Goal: Information Seeking & Learning: Learn about a topic

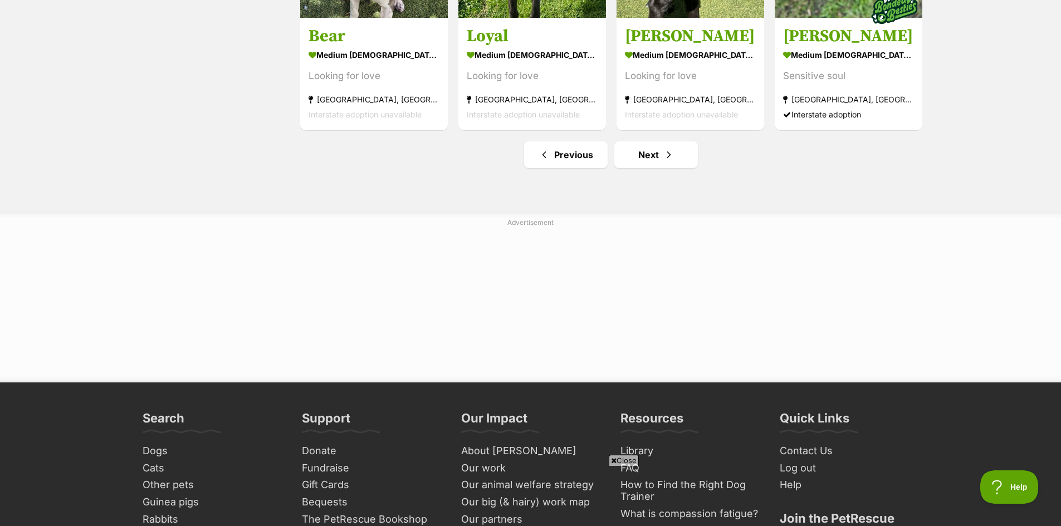
scroll to position [1448, 0]
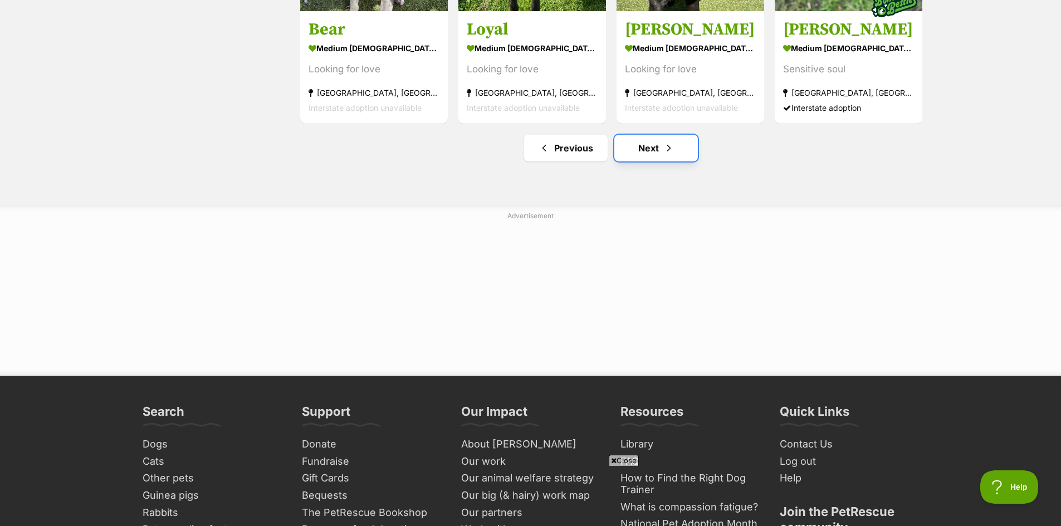
click at [654, 153] on link "Next" at bounding box center [656, 148] width 84 height 27
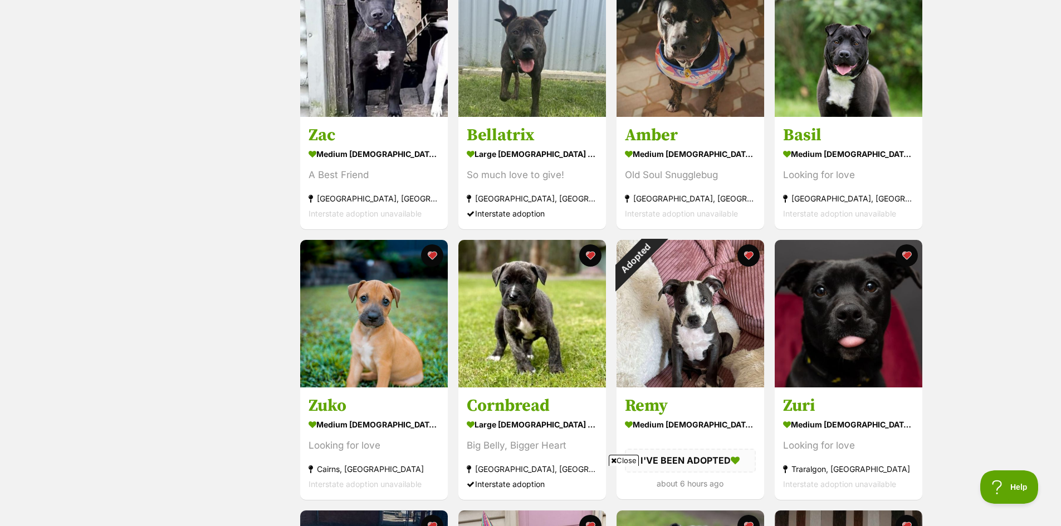
scroll to position [557, 0]
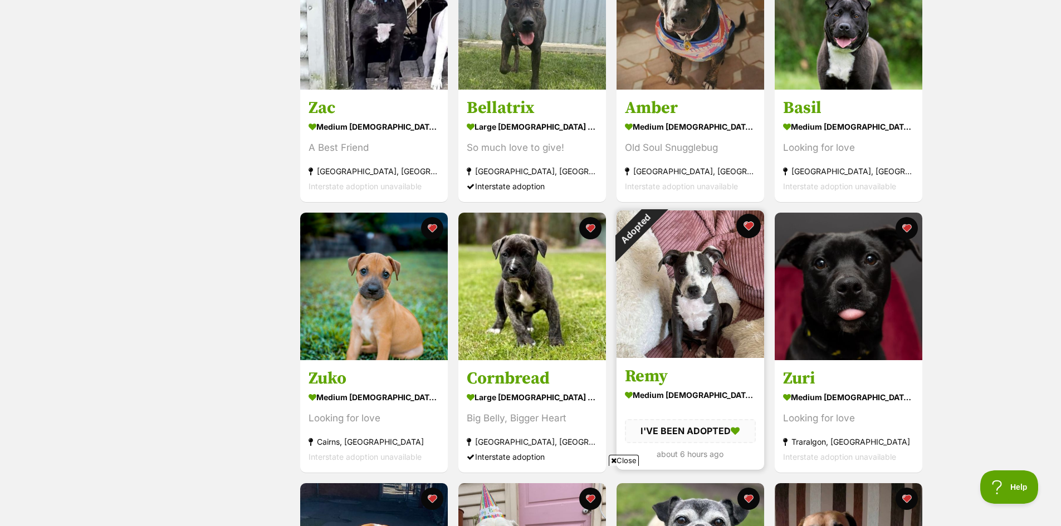
click at [748, 225] on button "favourite" at bounding box center [748, 226] width 25 height 25
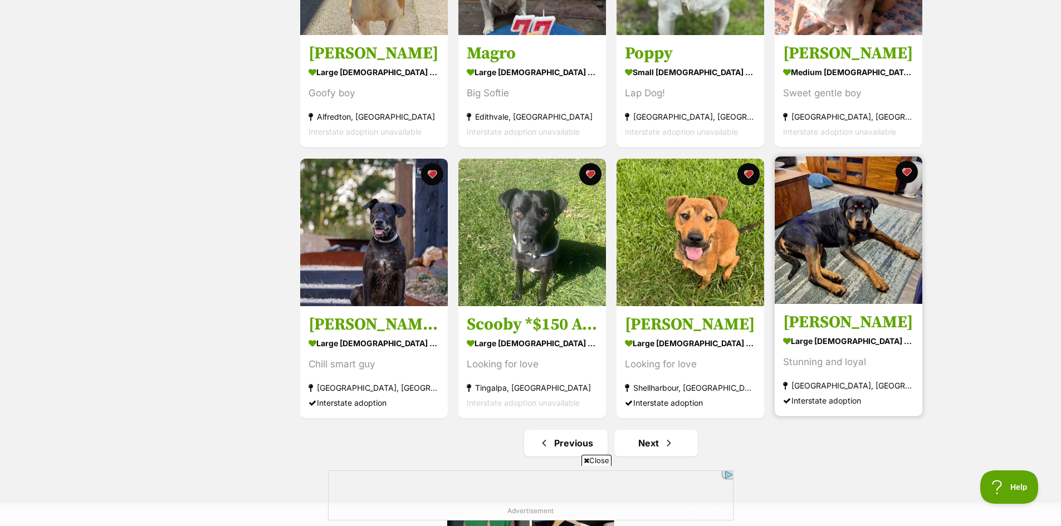
scroll to position [1225, 0]
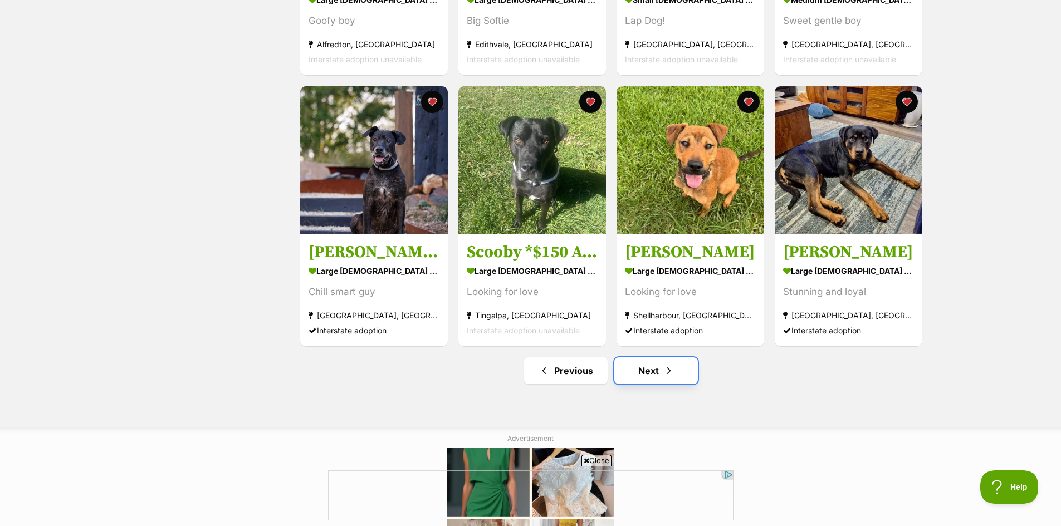
click at [651, 375] on link "Next" at bounding box center [656, 371] width 84 height 27
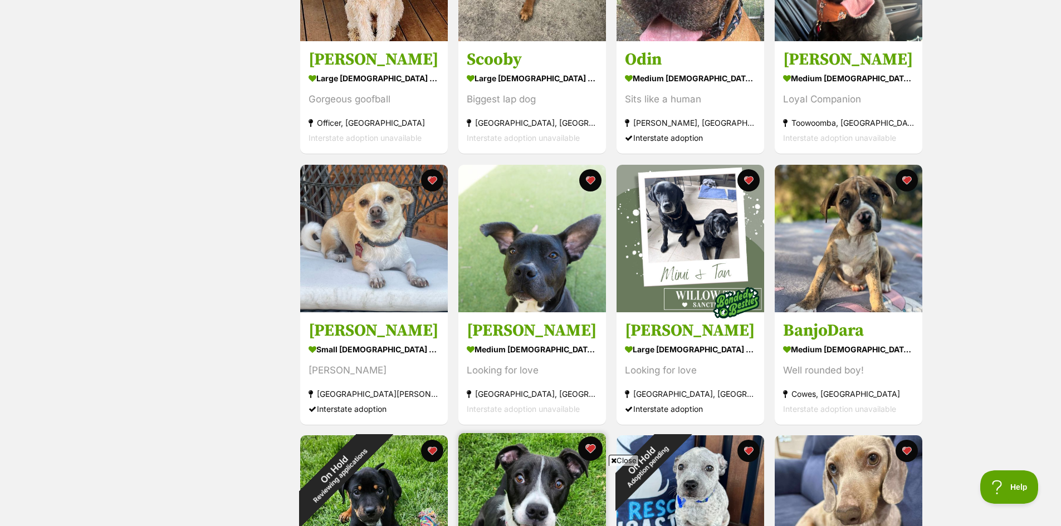
scroll to position [446, 0]
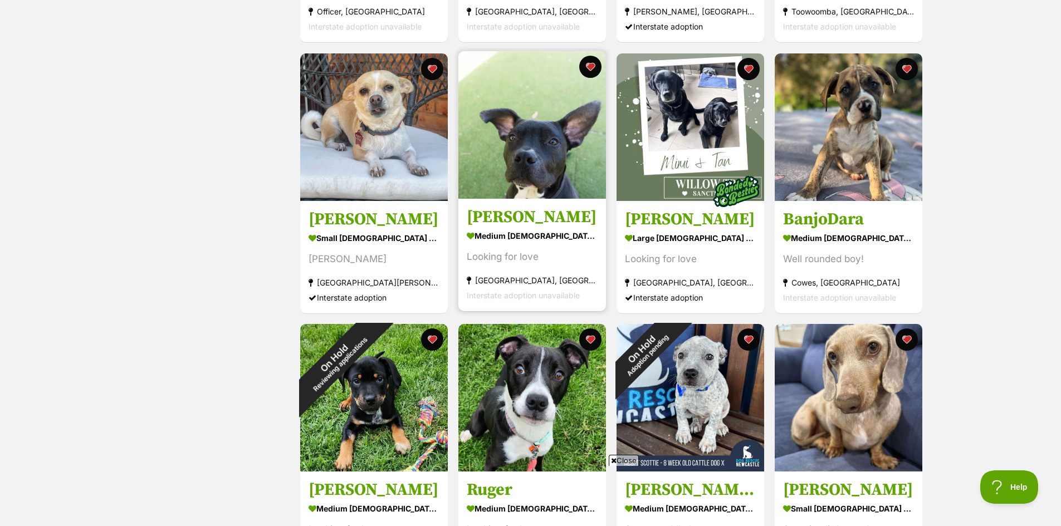
click at [547, 151] on img at bounding box center [532, 125] width 148 height 148
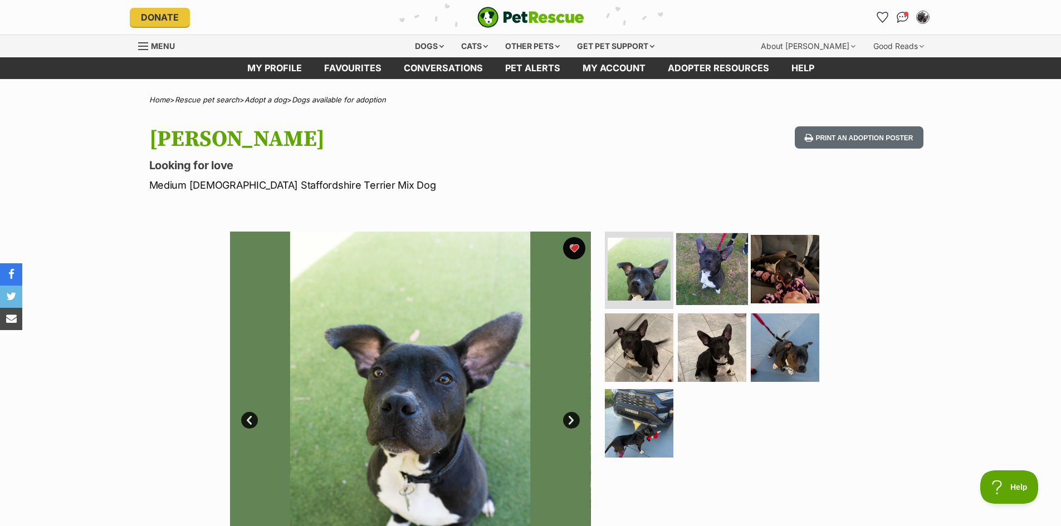
click at [687, 272] on img at bounding box center [712, 269] width 72 height 72
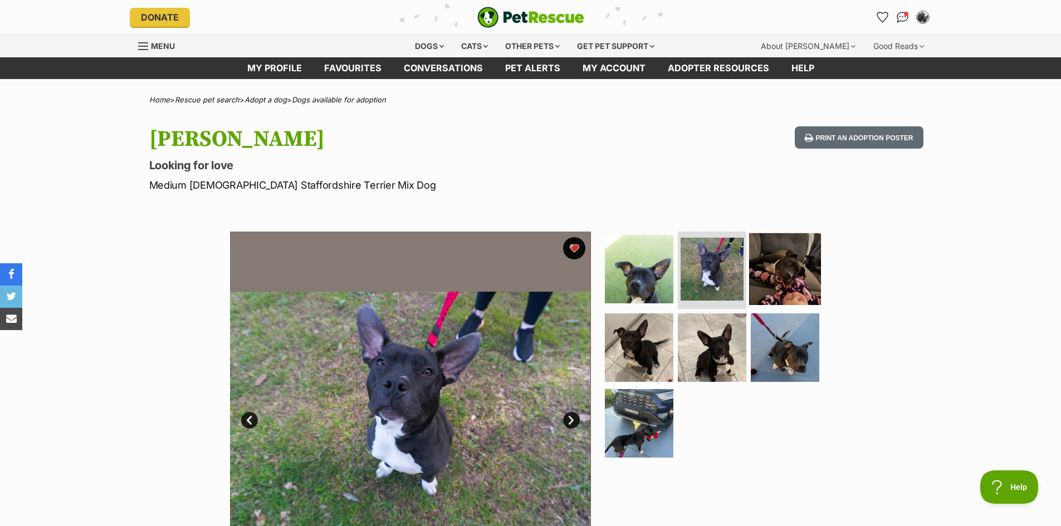
click at [754, 273] on img at bounding box center [785, 269] width 72 height 72
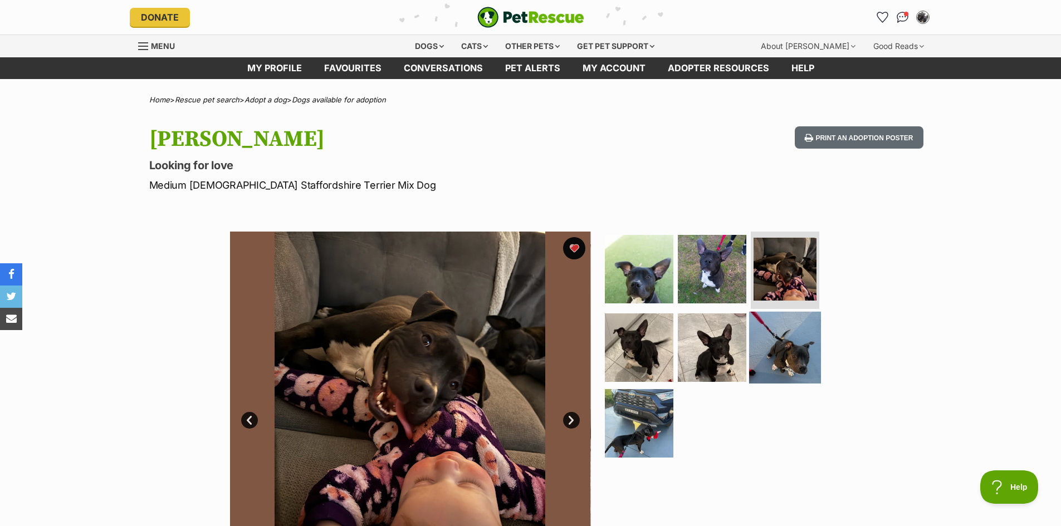
click at [787, 361] on img at bounding box center [785, 348] width 72 height 72
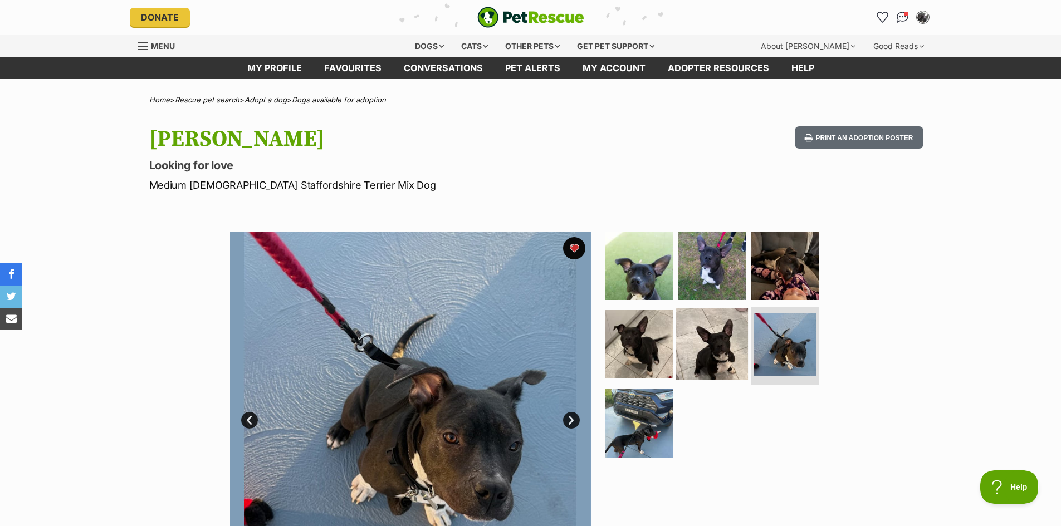
click at [725, 367] on img at bounding box center [712, 345] width 72 height 72
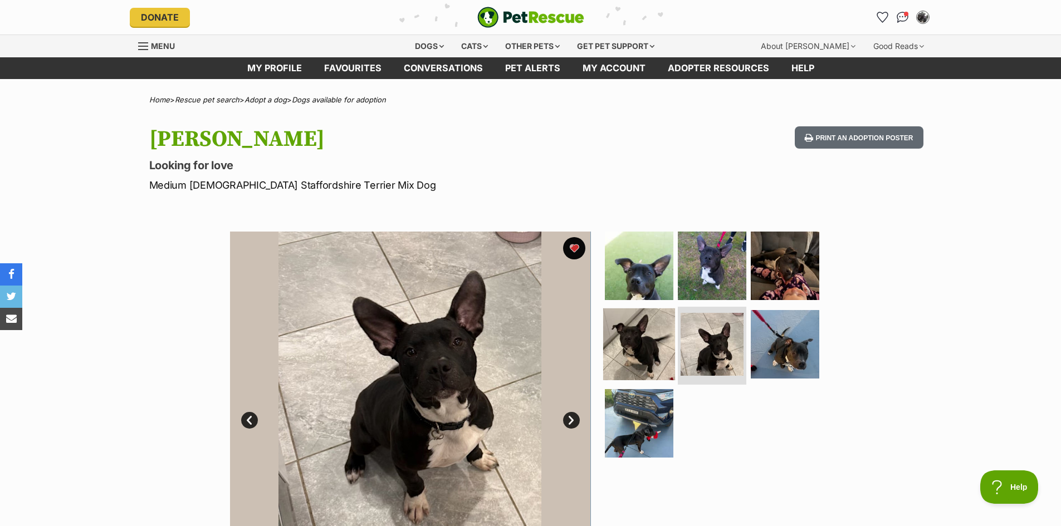
drag, startPoint x: 652, startPoint y: 365, endPoint x: 637, endPoint y: 377, distance: 19.1
click at [652, 366] on img at bounding box center [639, 345] width 72 height 72
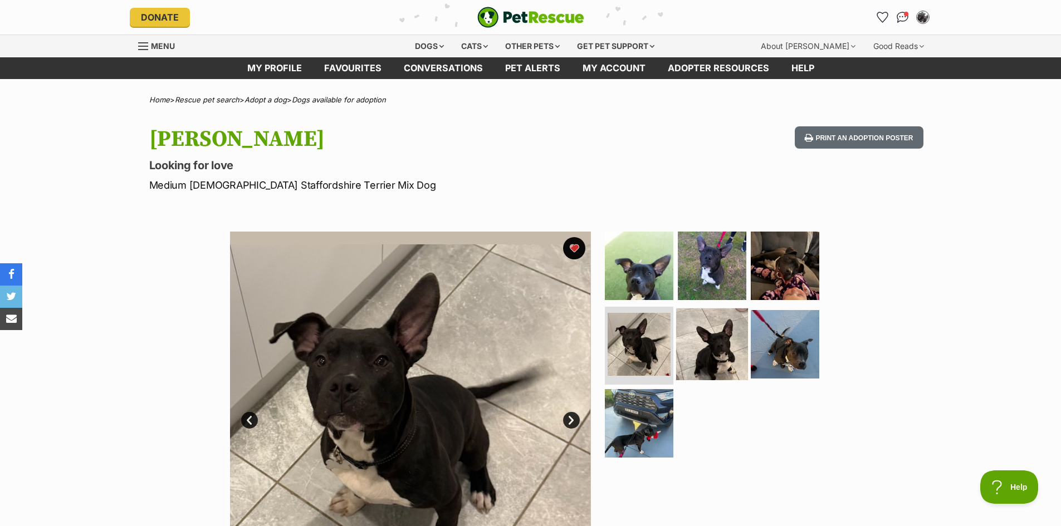
drag, startPoint x: 642, startPoint y: 414, endPoint x: 711, endPoint y: 364, distance: 85.3
click at [643, 414] on img at bounding box center [639, 423] width 69 height 69
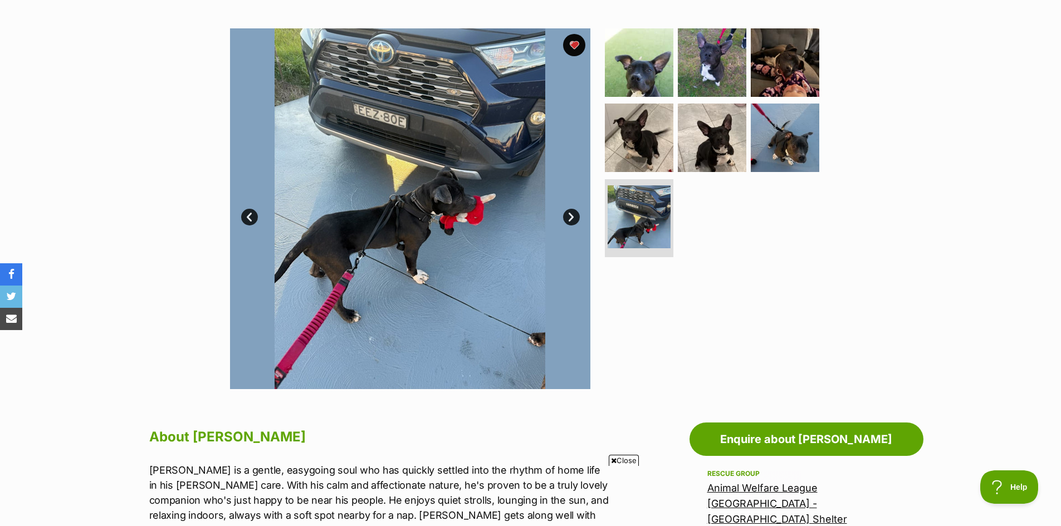
scroll to position [56, 0]
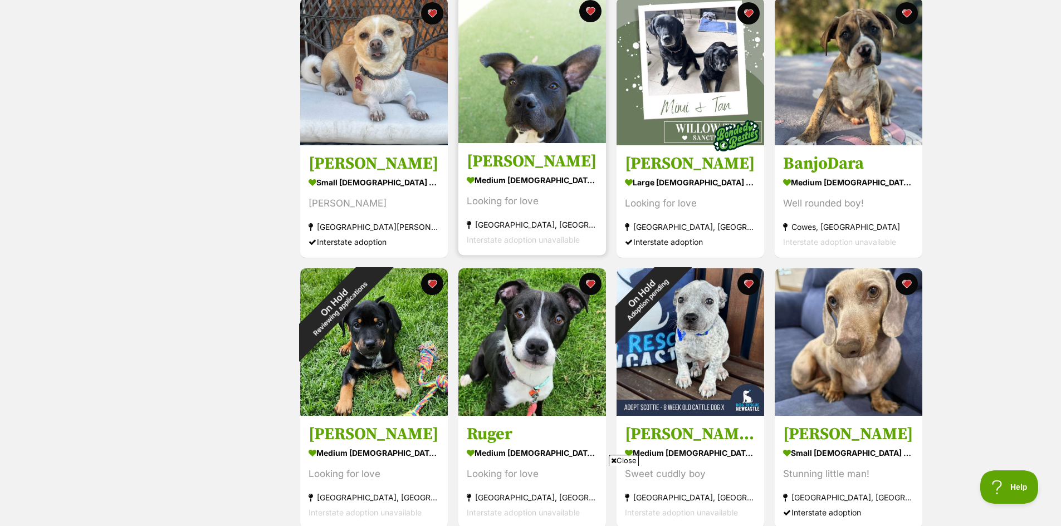
scroll to position [557, 0]
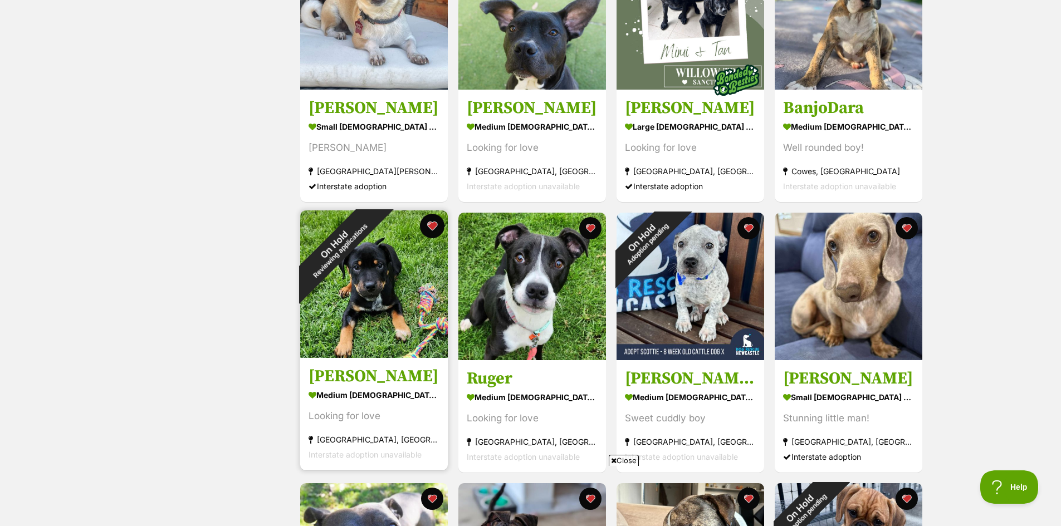
click at [431, 227] on button "favourite" at bounding box center [432, 226] width 25 height 25
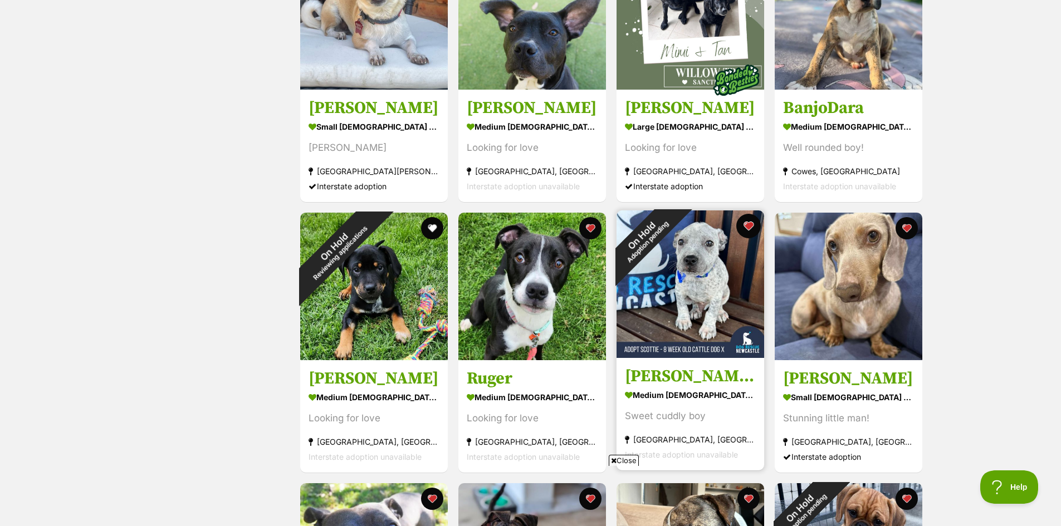
click at [750, 223] on button "favourite" at bounding box center [748, 226] width 25 height 25
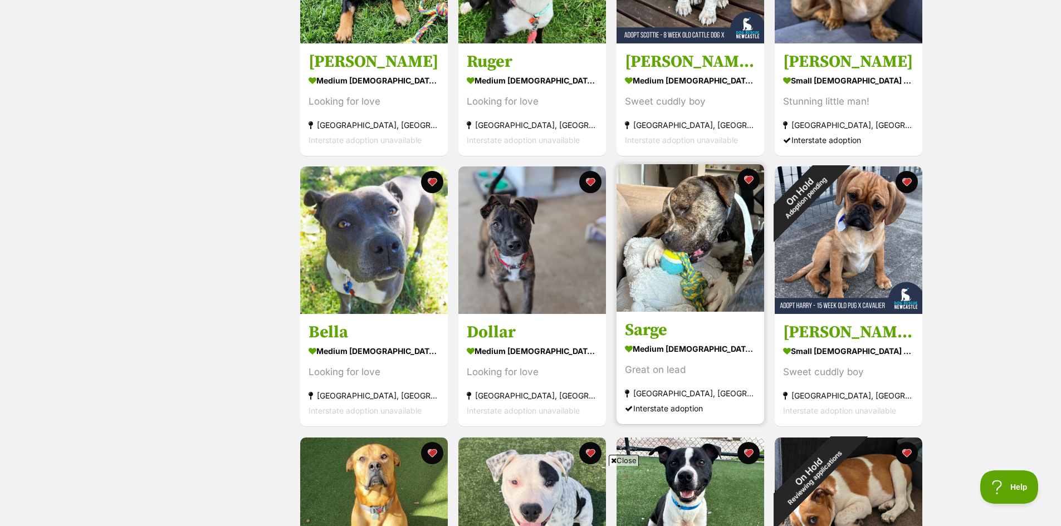
scroll to position [891, 0]
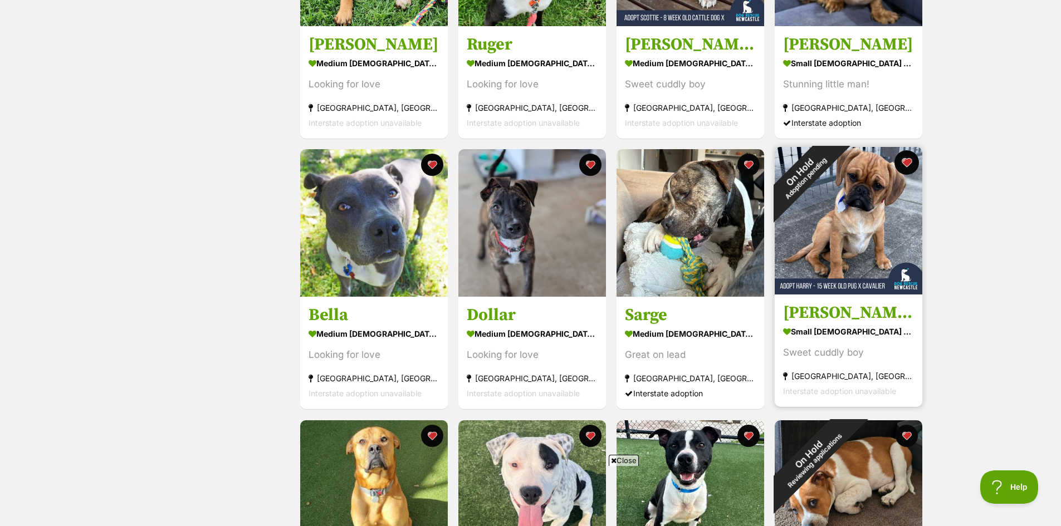
click at [910, 163] on button "favourite" at bounding box center [906, 162] width 25 height 25
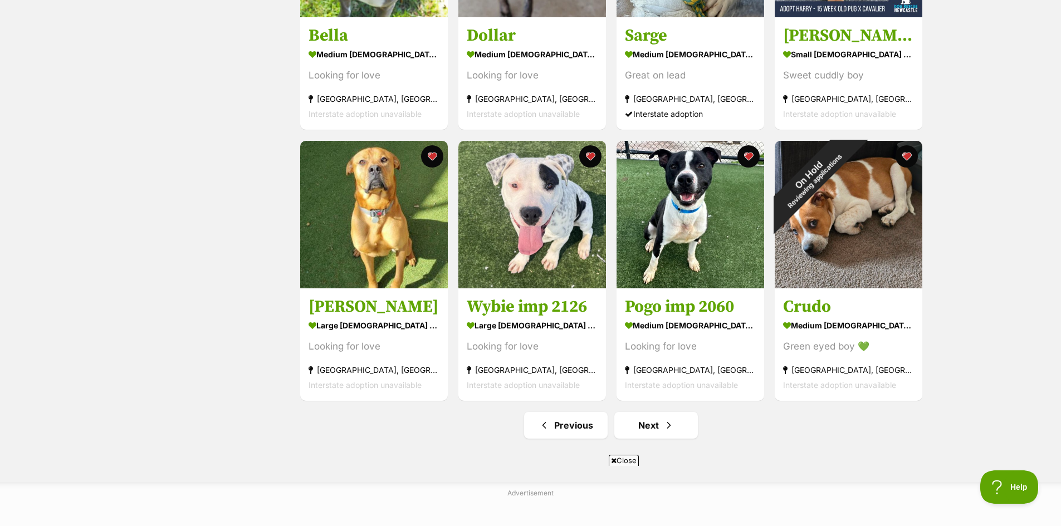
scroll to position [1225, 0]
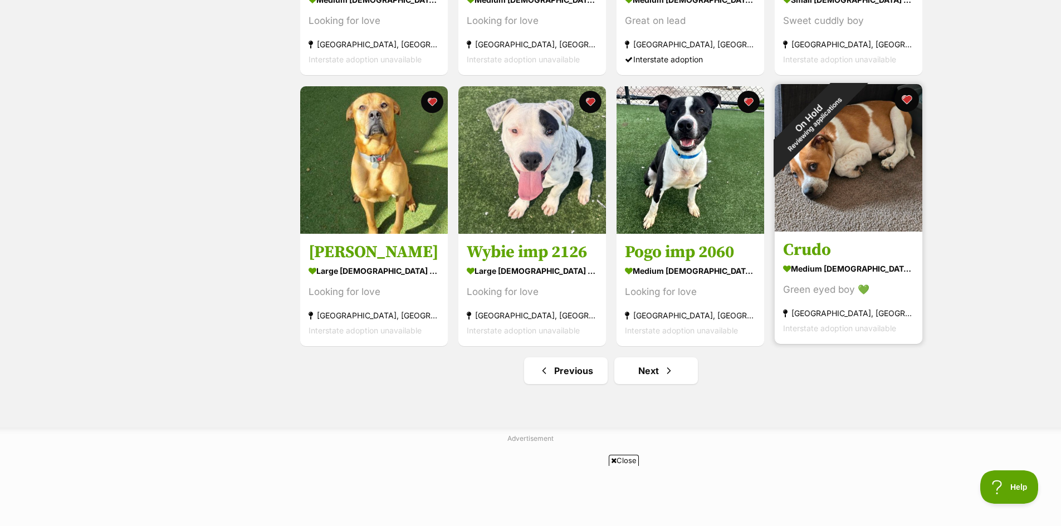
click at [909, 98] on button "favourite" at bounding box center [906, 99] width 25 height 25
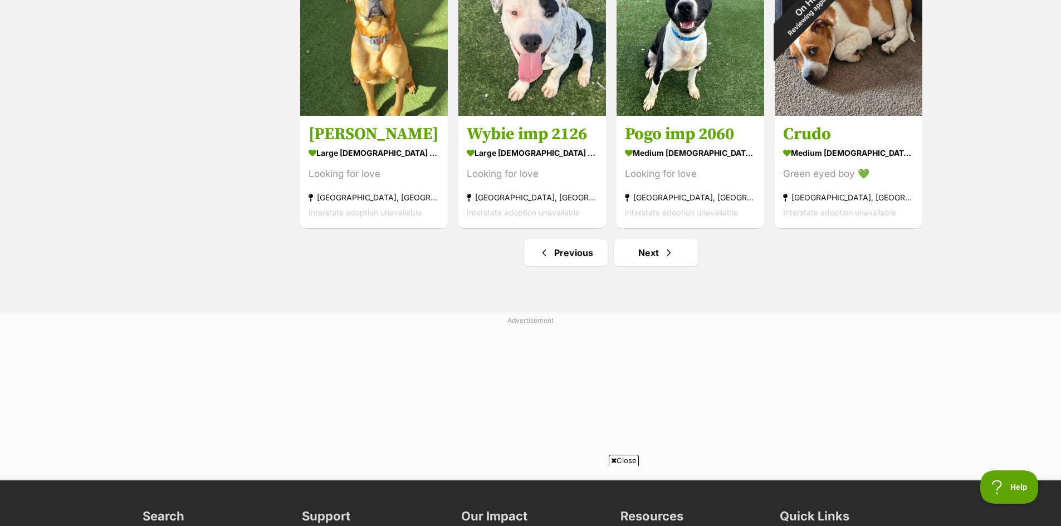
scroll to position [1448, 0]
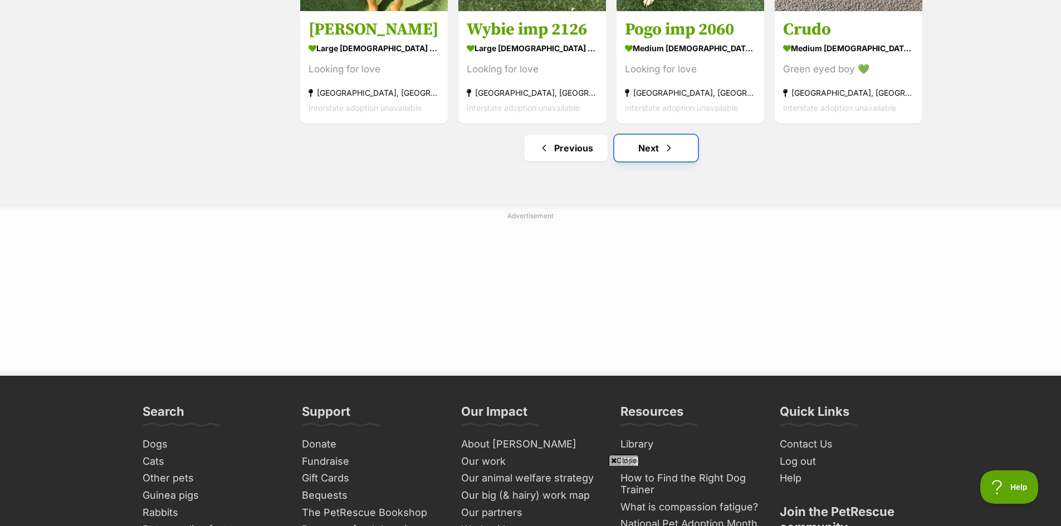
click at [641, 150] on link "Next" at bounding box center [656, 148] width 84 height 27
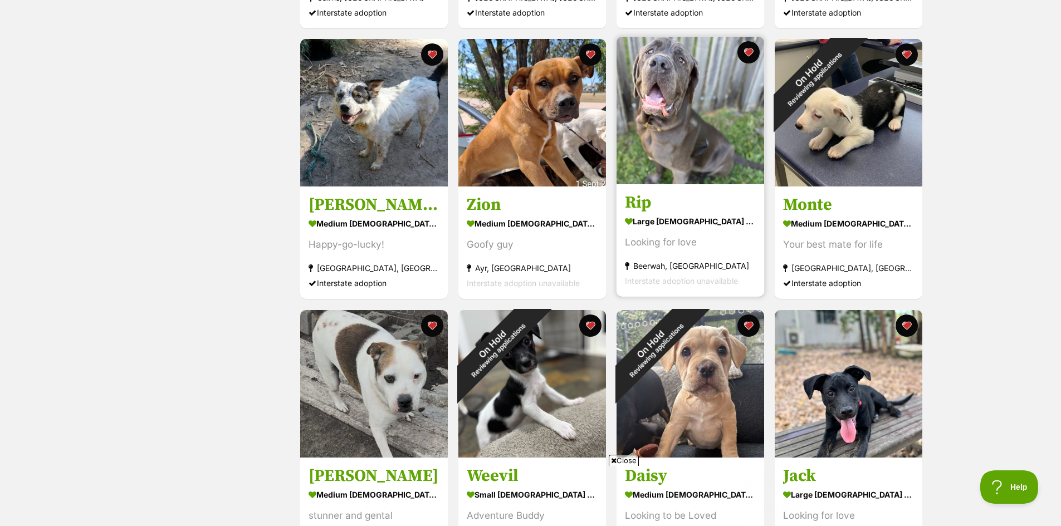
scroll to position [1114, 0]
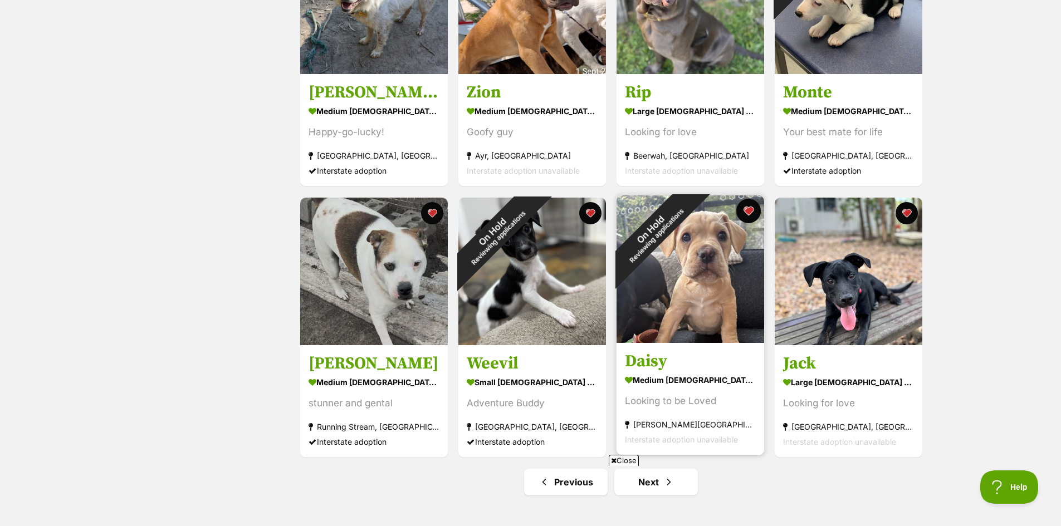
click at [747, 210] on button "favourite" at bounding box center [748, 211] width 25 height 25
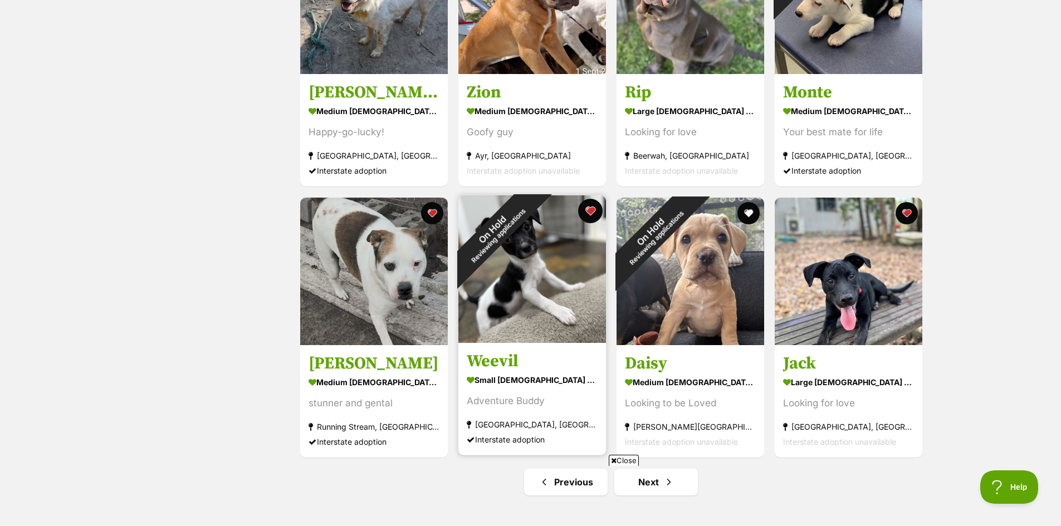
click at [589, 211] on button "favourite" at bounding box center [590, 211] width 25 height 25
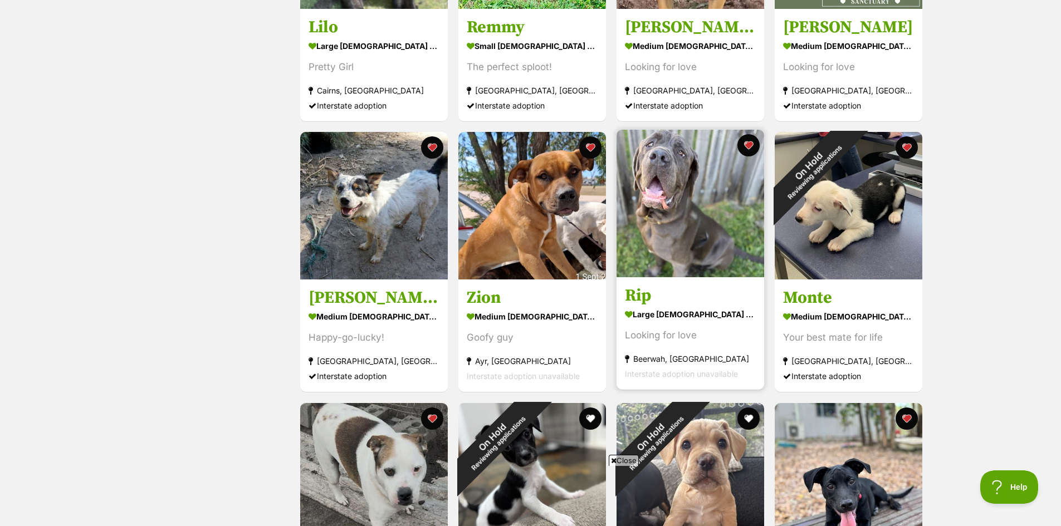
scroll to position [891, 0]
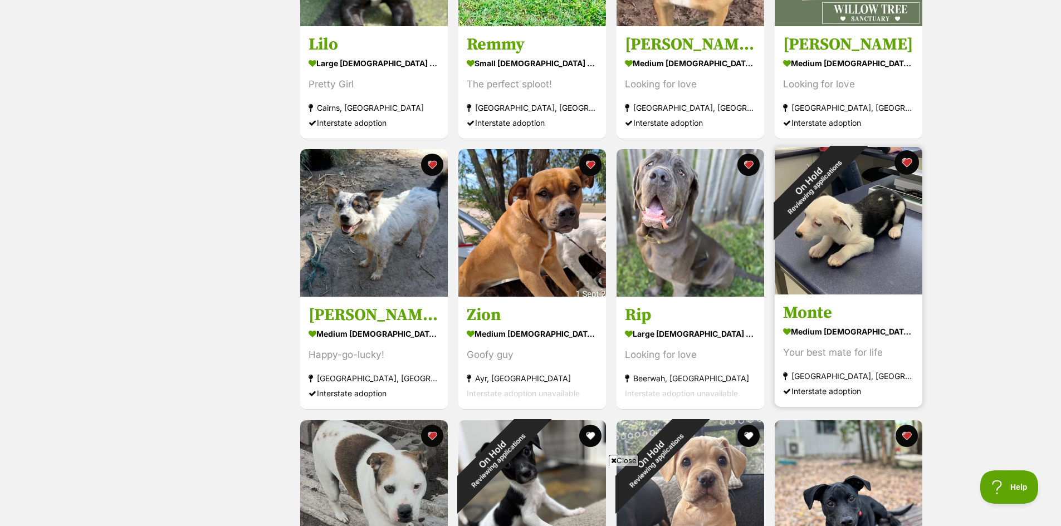
click at [908, 162] on button "favourite" at bounding box center [906, 162] width 25 height 25
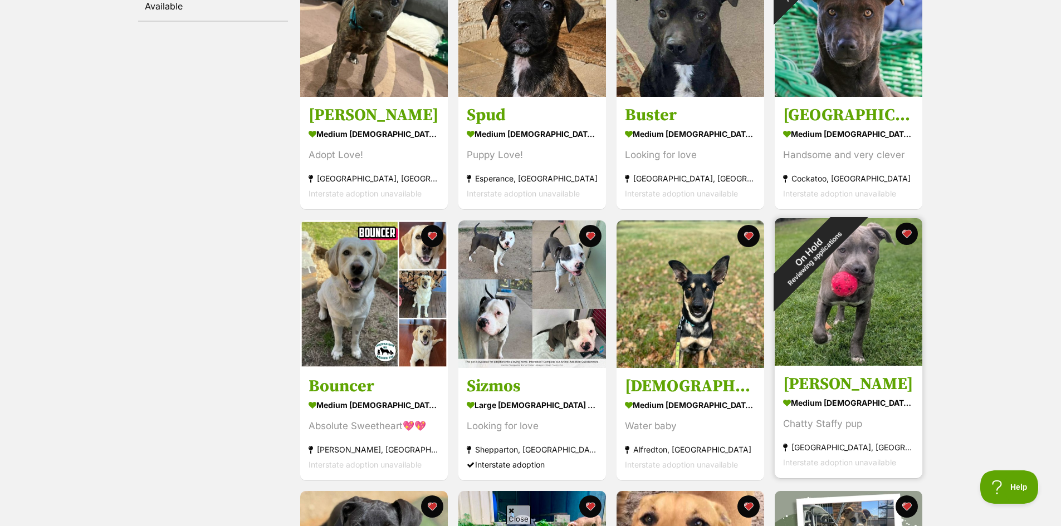
scroll to position [0, 0]
click at [910, 232] on button "favourite" at bounding box center [906, 234] width 25 height 25
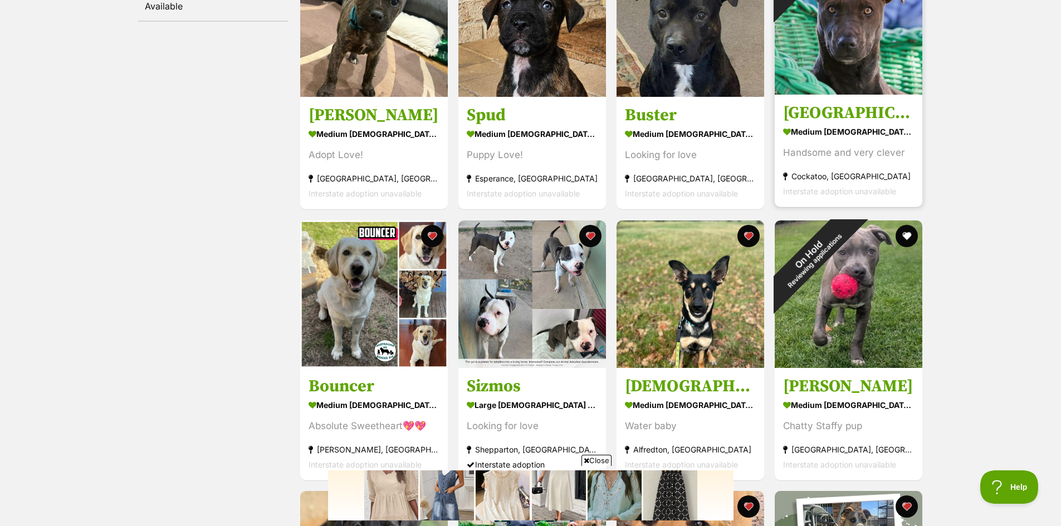
scroll to position [56, 0]
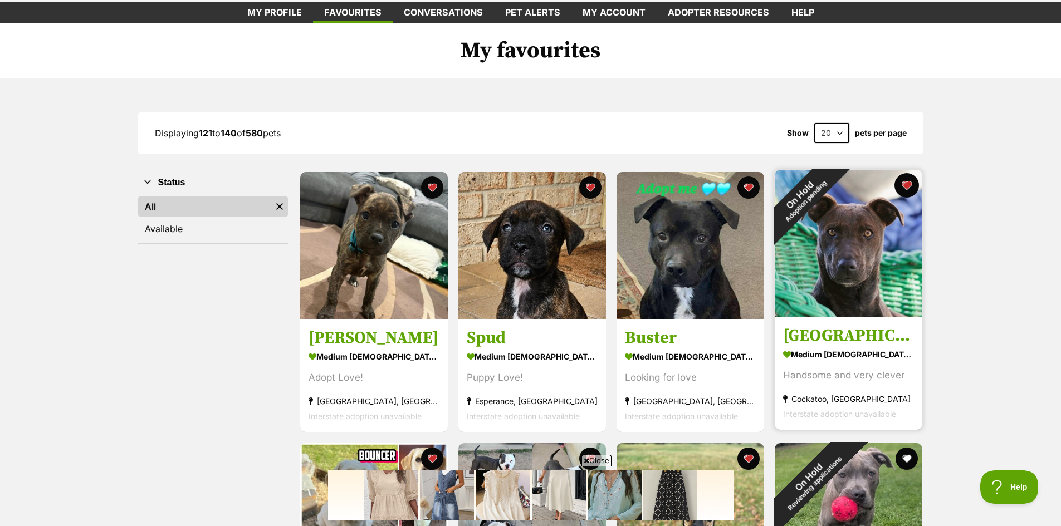
click at [909, 184] on button "favourite" at bounding box center [906, 185] width 25 height 25
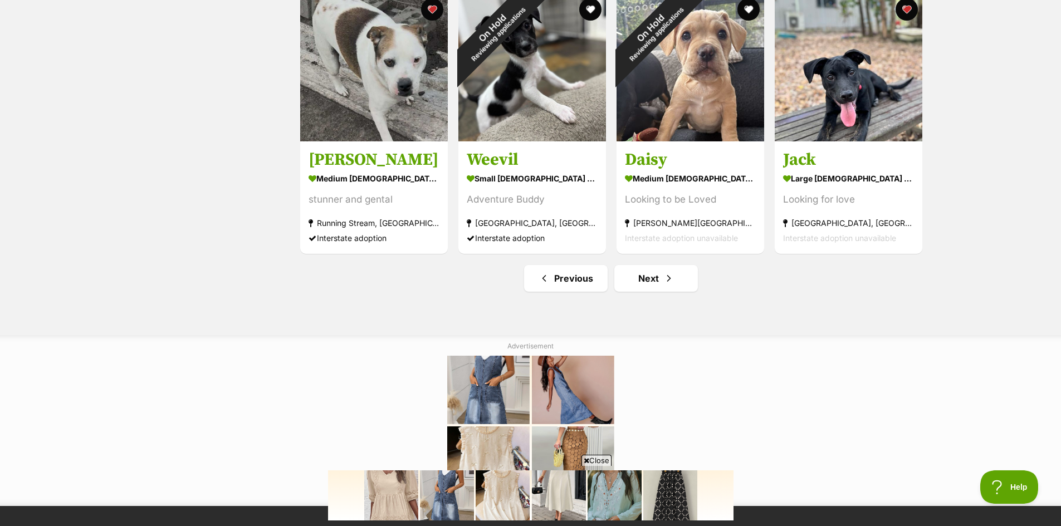
scroll to position [1337, 0]
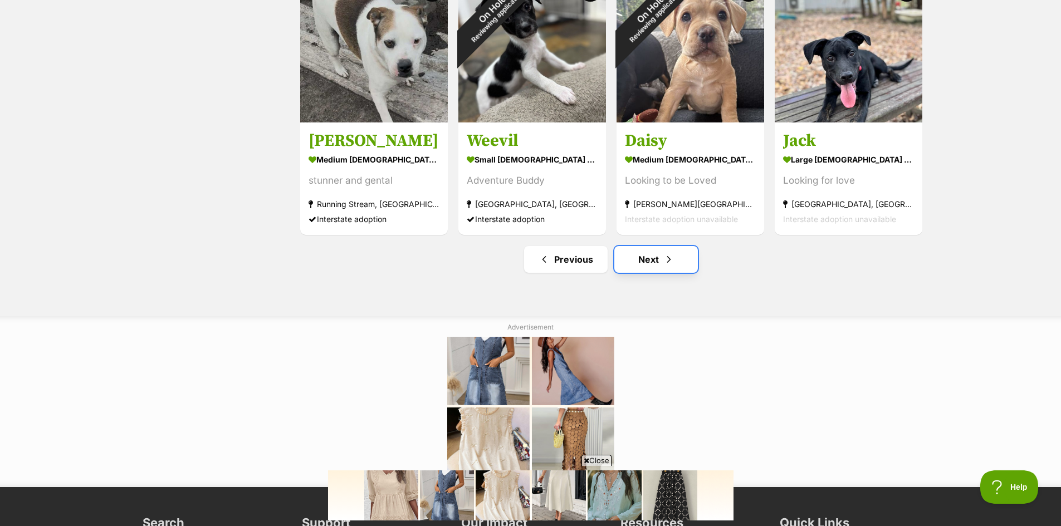
click at [648, 266] on link "Next" at bounding box center [656, 259] width 84 height 27
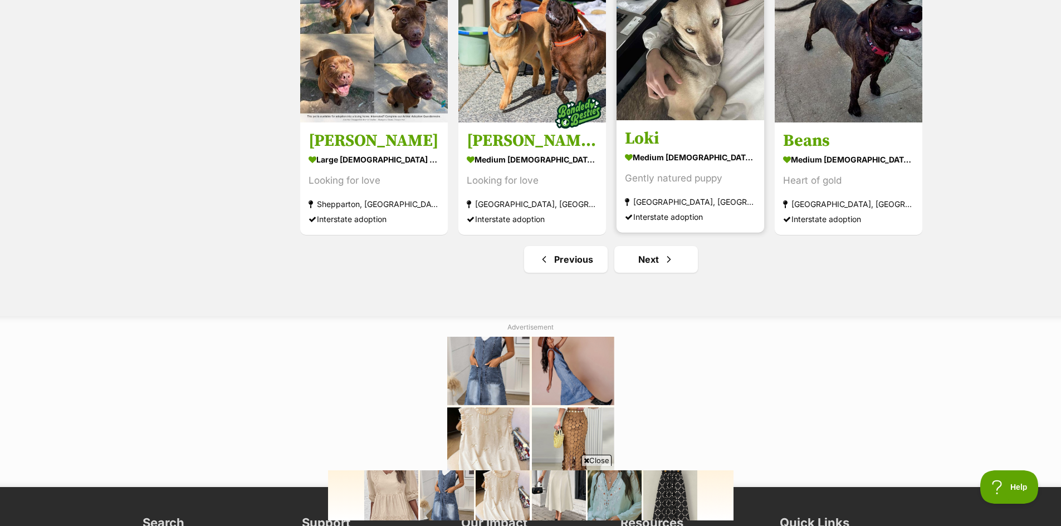
scroll to position [1448, 0]
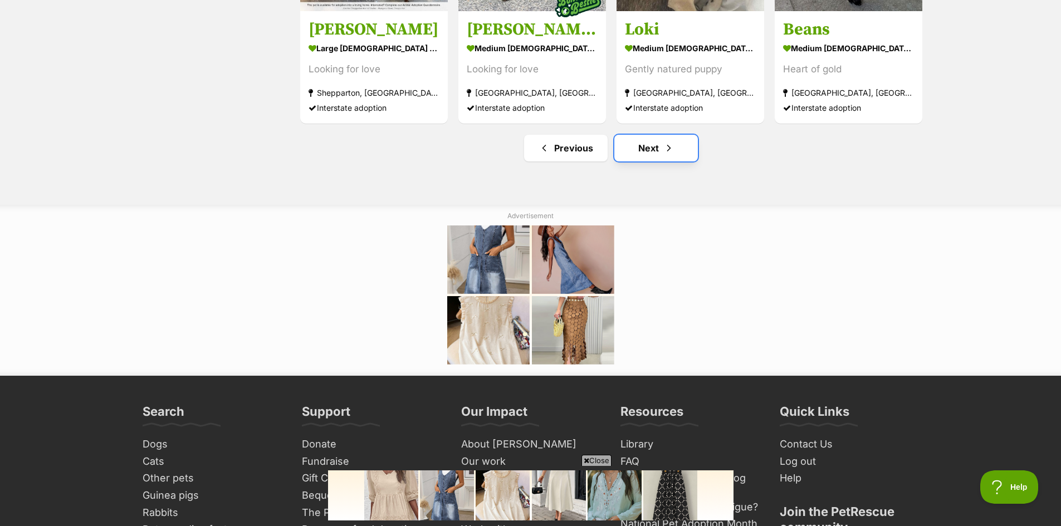
click at [655, 153] on link "Next" at bounding box center [656, 148] width 84 height 27
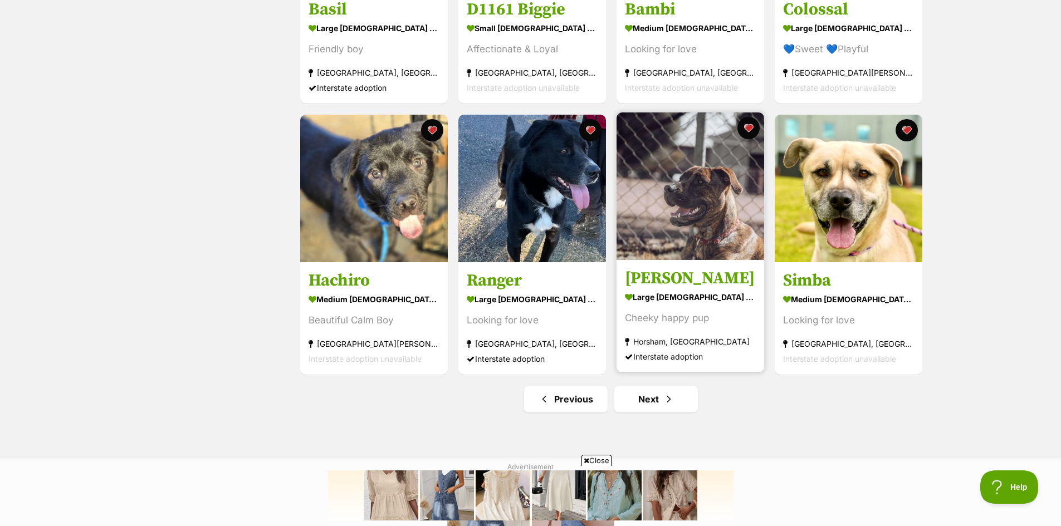
scroll to position [1281, 0]
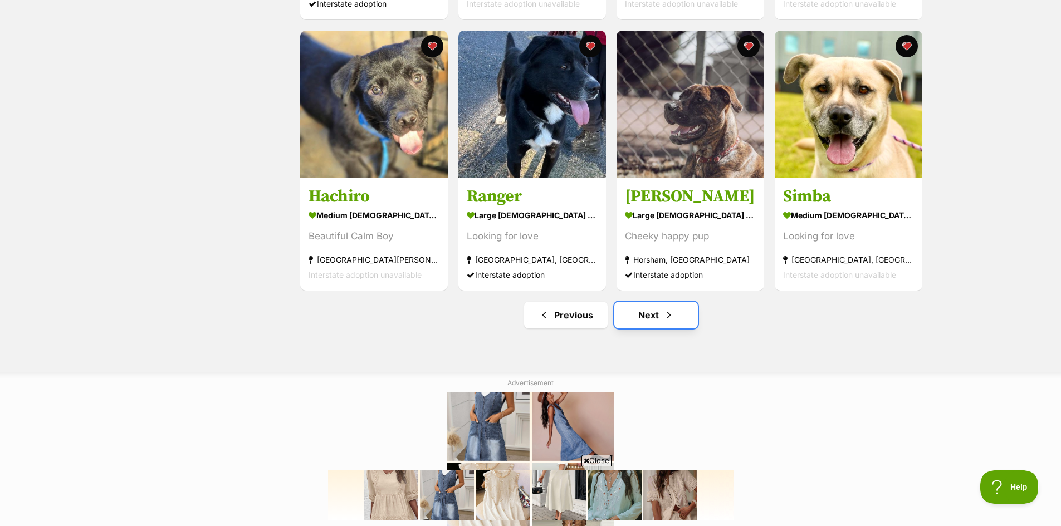
click at [658, 324] on link "Next" at bounding box center [656, 315] width 84 height 27
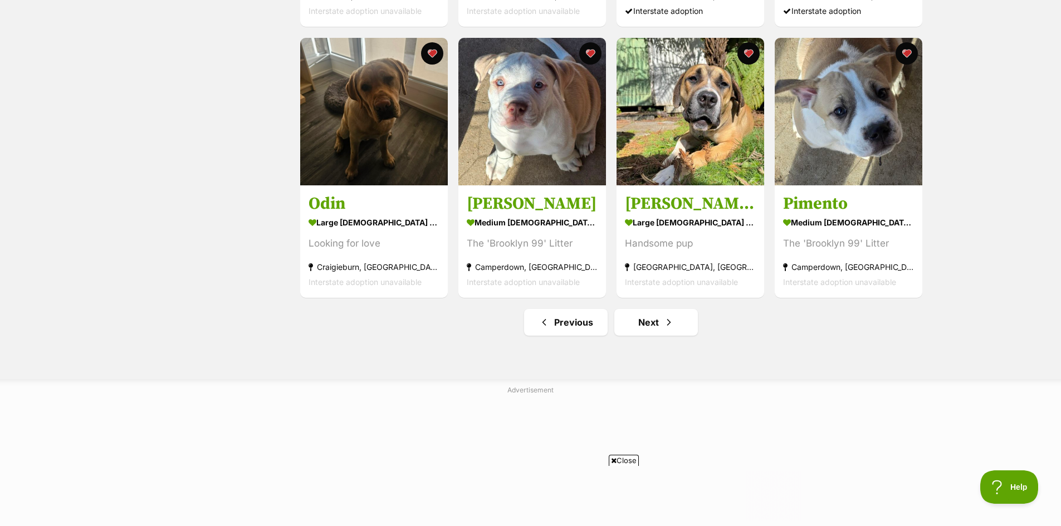
scroll to position [1392, 0]
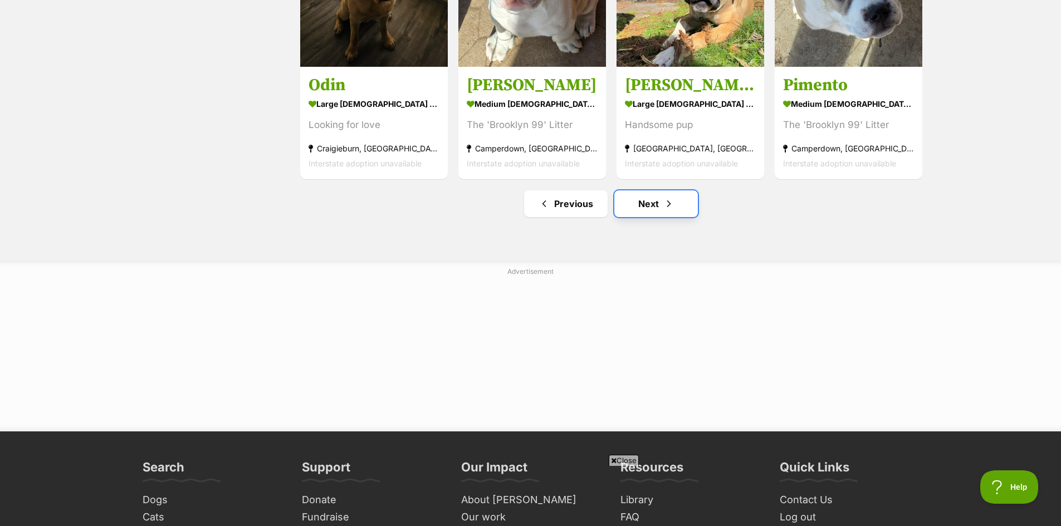
click at [658, 208] on link "Next" at bounding box center [656, 203] width 84 height 27
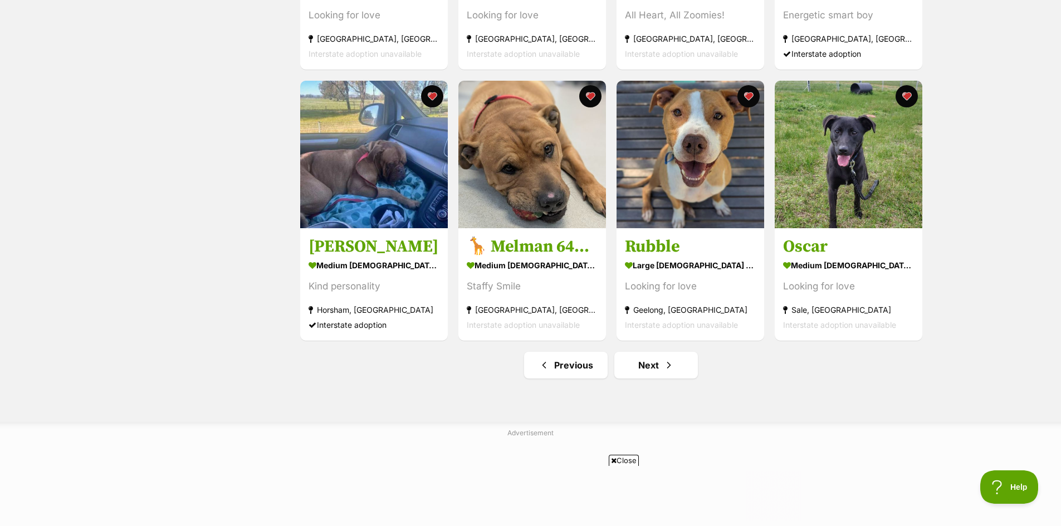
scroll to position [1337, 0]
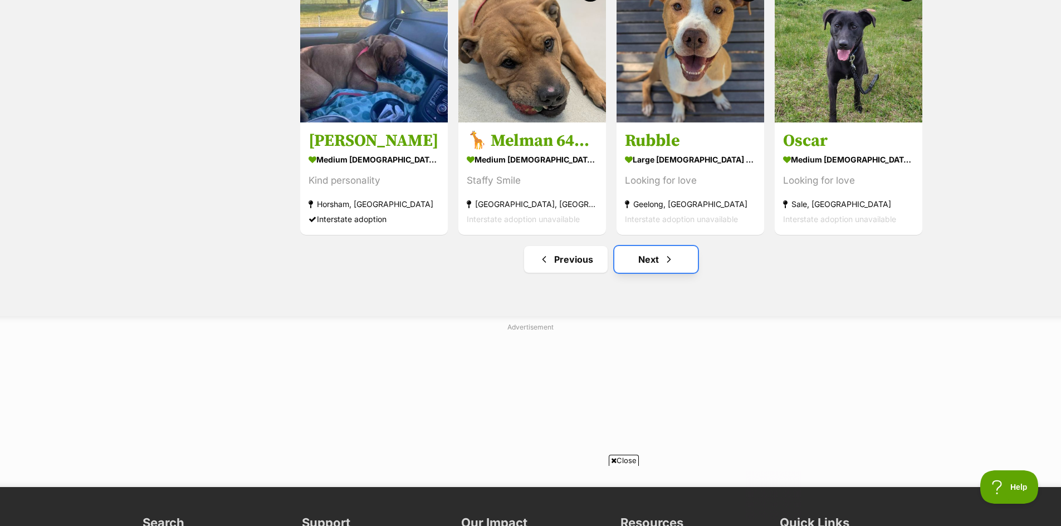
click at [652, 270] on link "Next" at bounding box center [656, 259] width 84 height 27
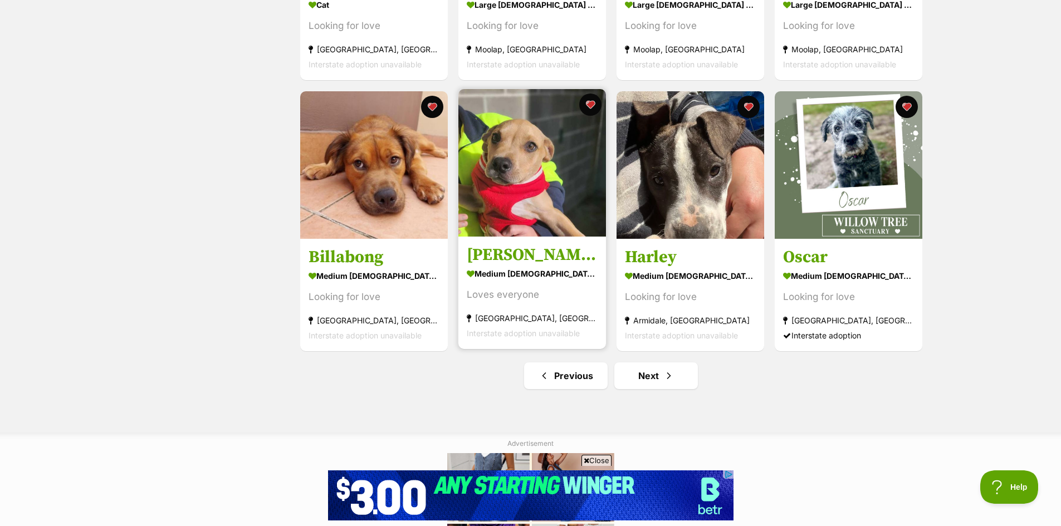
scroll to position [1225, 0]
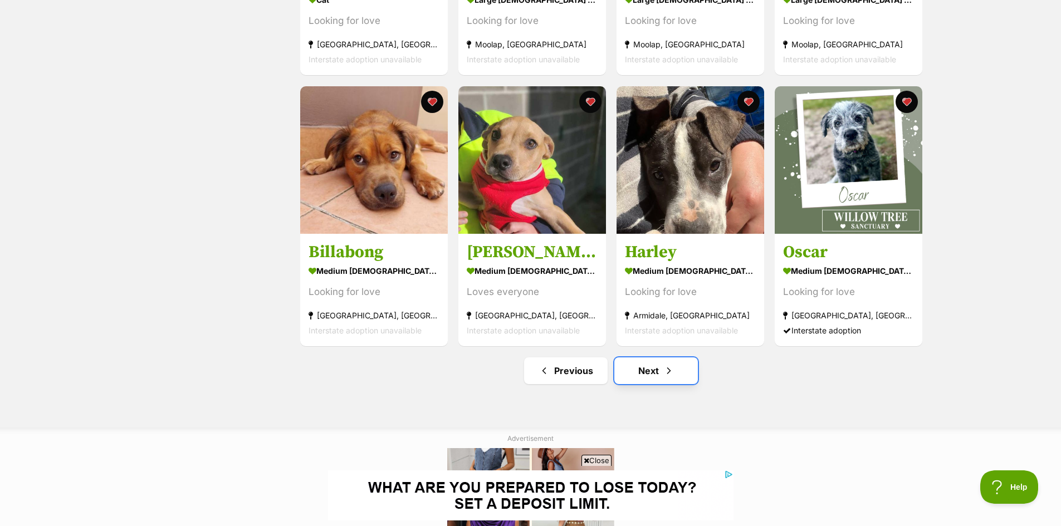
click at [652, 369] on link "Next" at bounding box center [656, 371] width 84 height 27
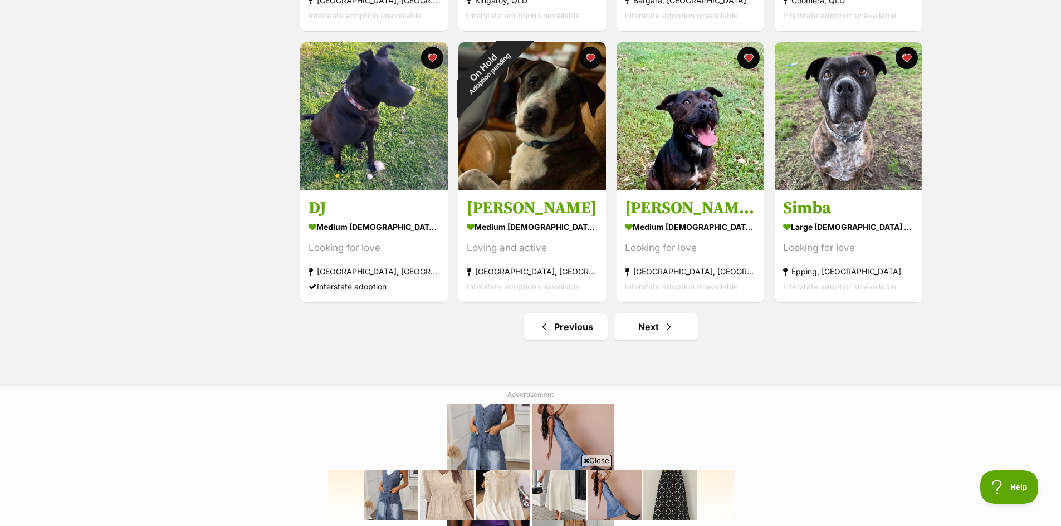
scroll to position [1281, 0]
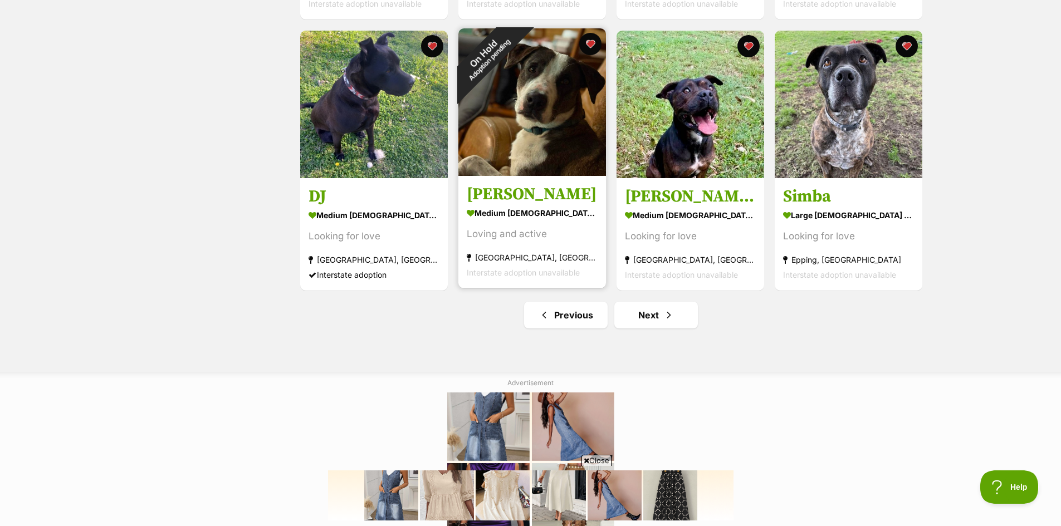
click at [541, 130] on img at bounding box center [532, 102] width 148 height 148
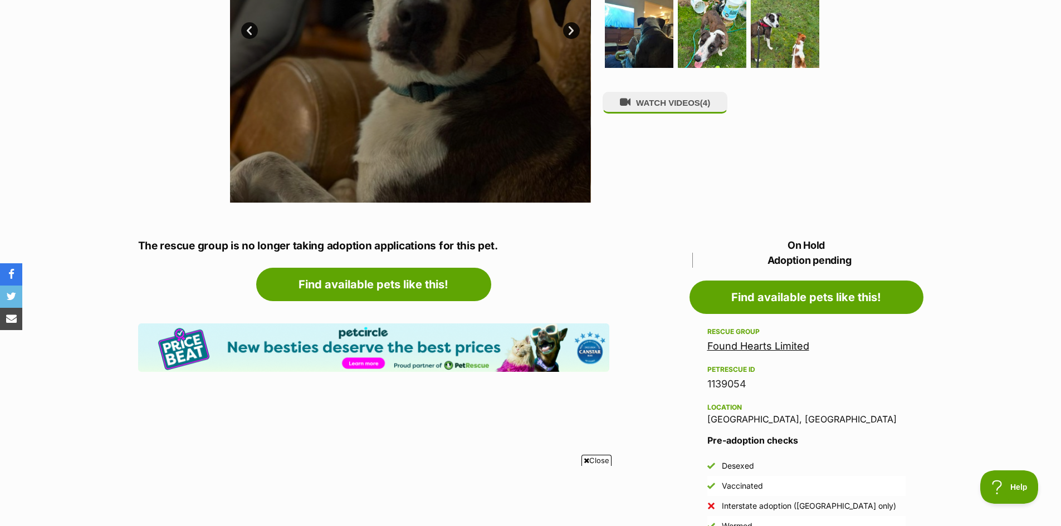
click at [741, 349] on link "Found Hearts Limited" at bounding box center [758, 346] width 102 height 12
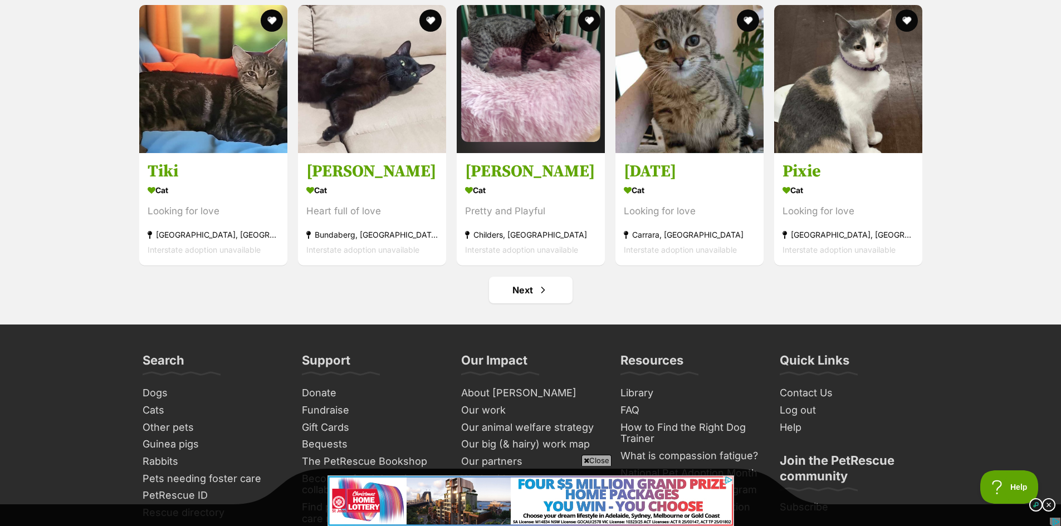
scroll to position [4010, 0]
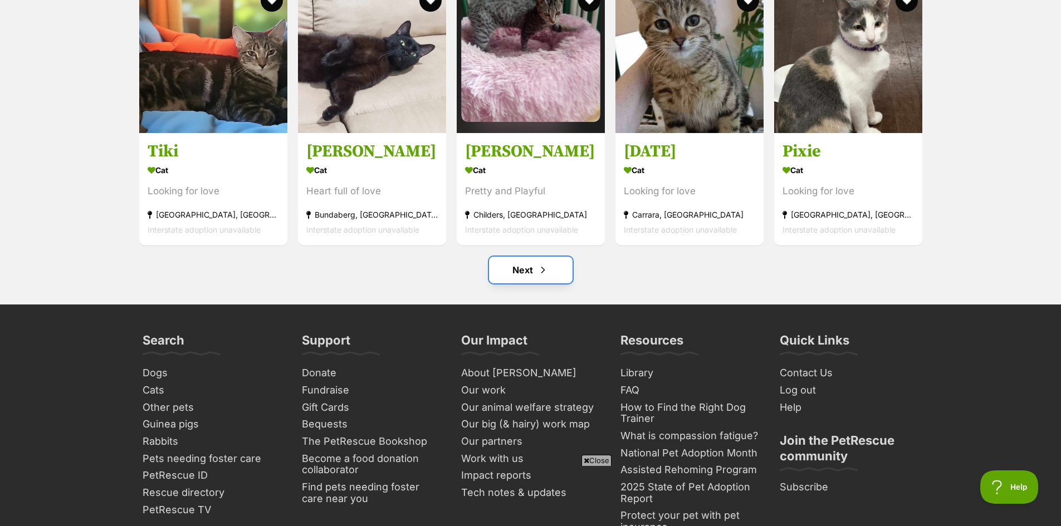
click at [525, 257] on link "Next" at bounding box center [531, 270] width 84 height 27
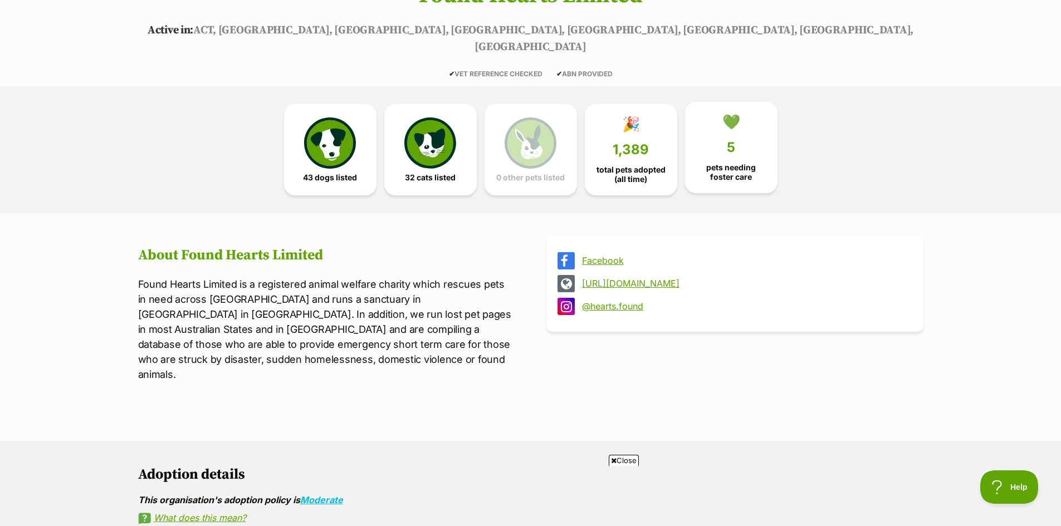
click at [730, 140] on span "5" at bounding box center [731, 148] width 8 height 16
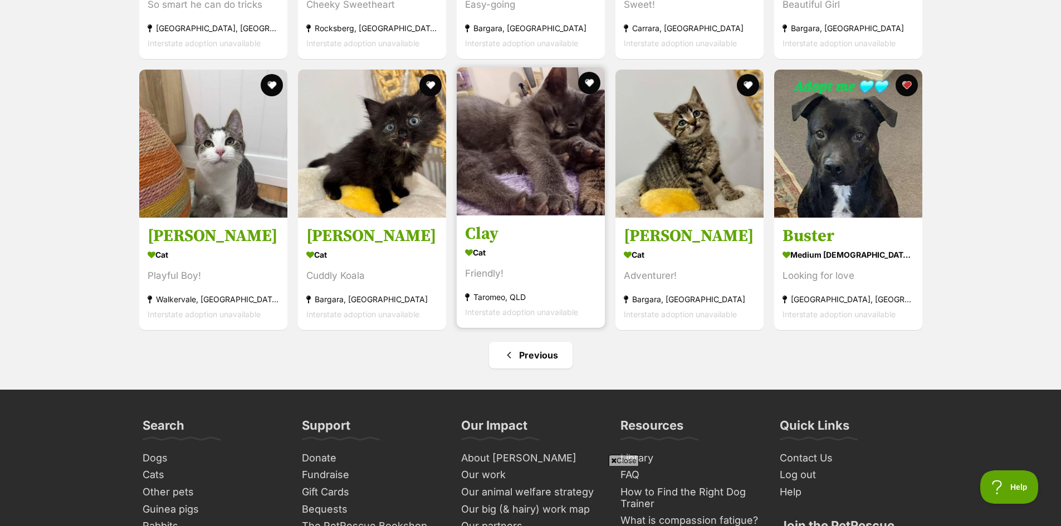
scroll to position [1489, 0]
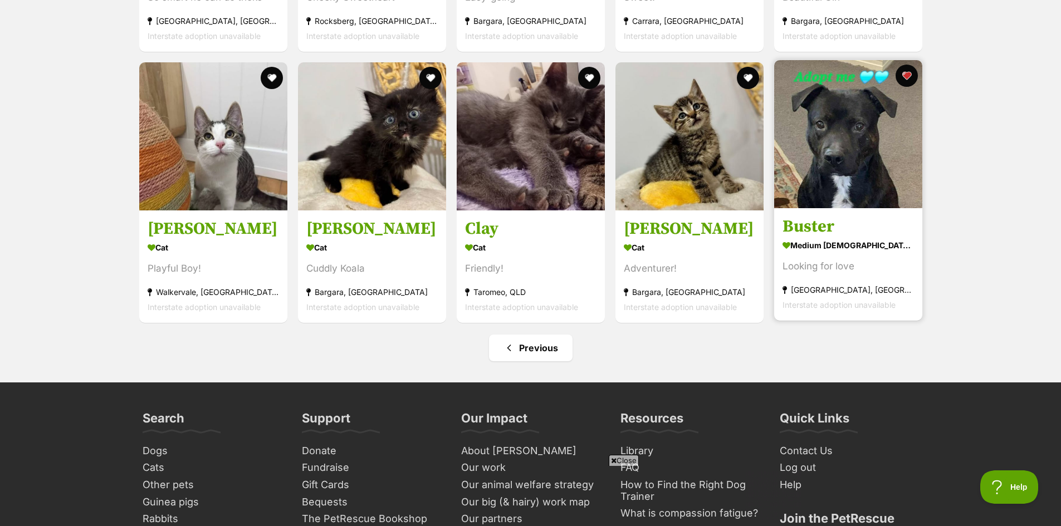
click at [858, 118] on img at bounding box center [848, 134] width 148 height 148
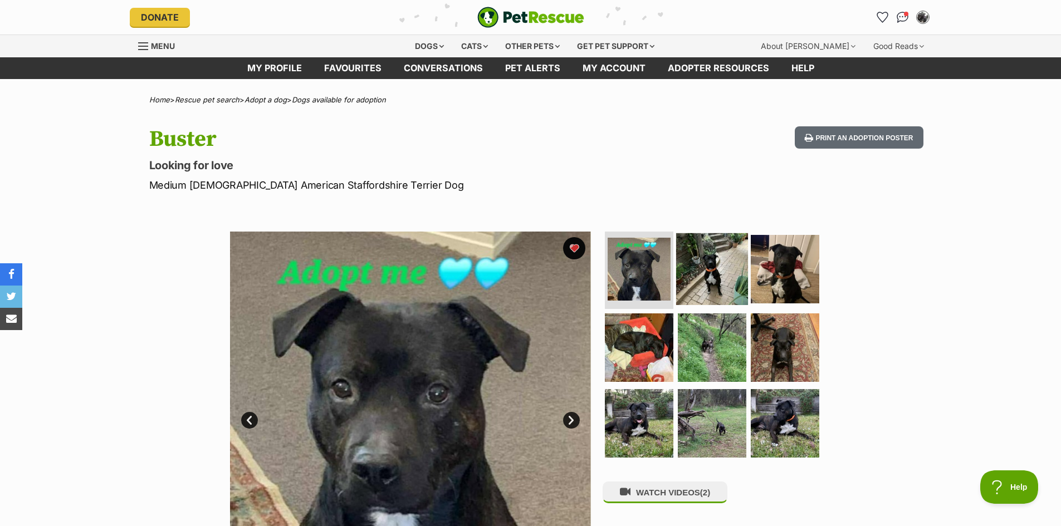
click at [707, 286] on img at bounding box center [712, 269] width 72 height 72
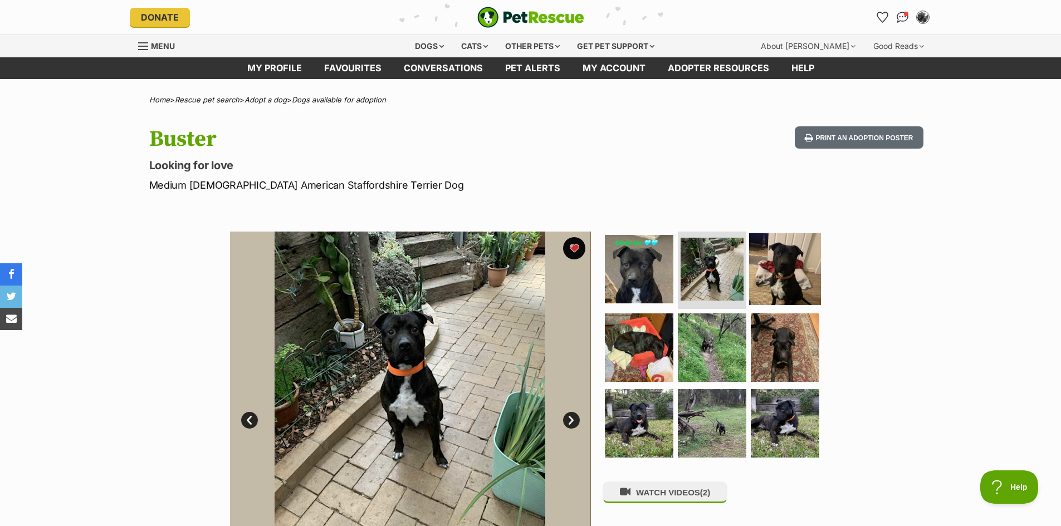
click at [759, 278] on img at bounding box center [785, 269] width 72 height 72
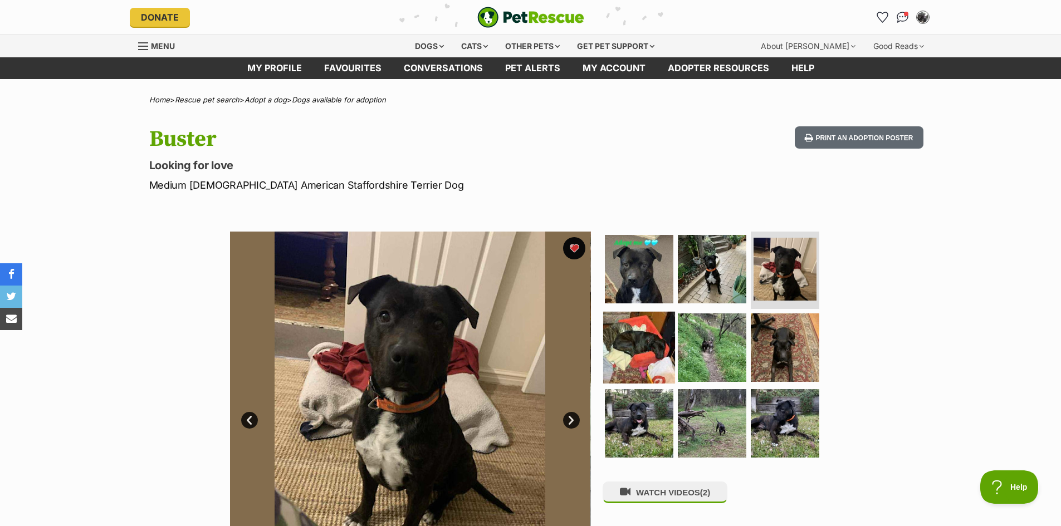
click at [659, 348] on img at bounding box center [639, 348] width 72 height 72
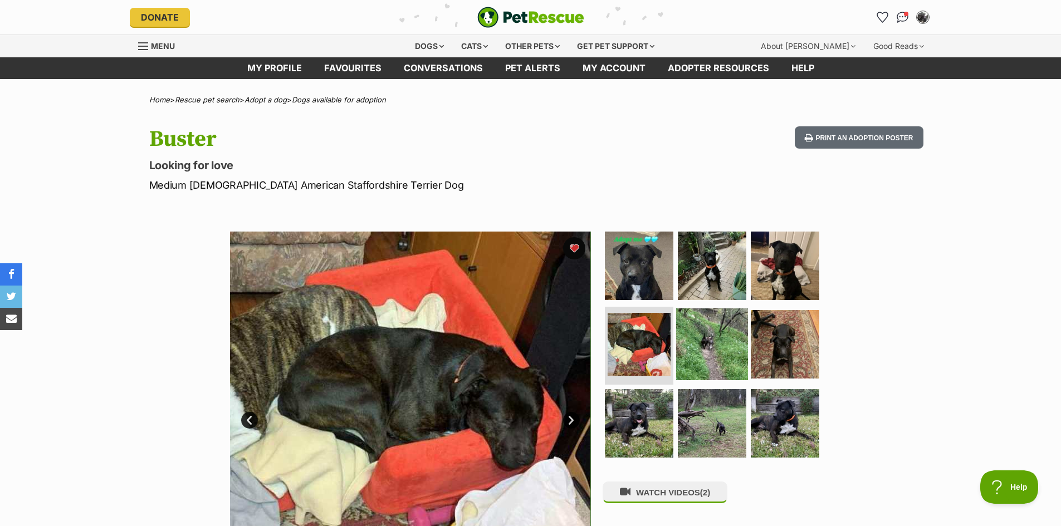
click at [711, 353] on img at bounding box center [712, 345] width 72 height 72
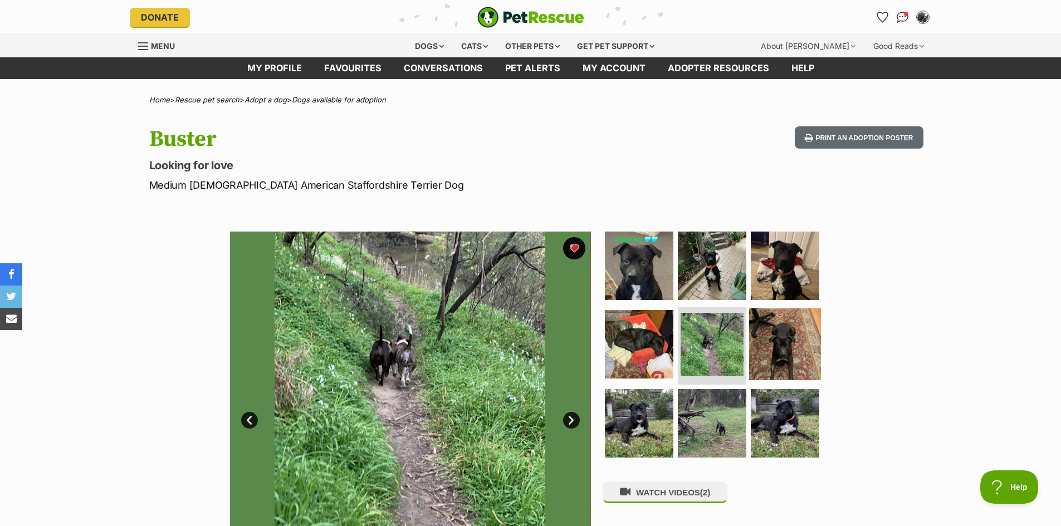
drag, startPoint x: 743, startPoint y: 328, endPoint x: 759, endPoint y: 322, distance: 16.6
click at [744, 328] on li at bounding box center [712, 346] width 69 height 78
click at [787, 337] on img at bounding box center [785, 345] width 72 height 72
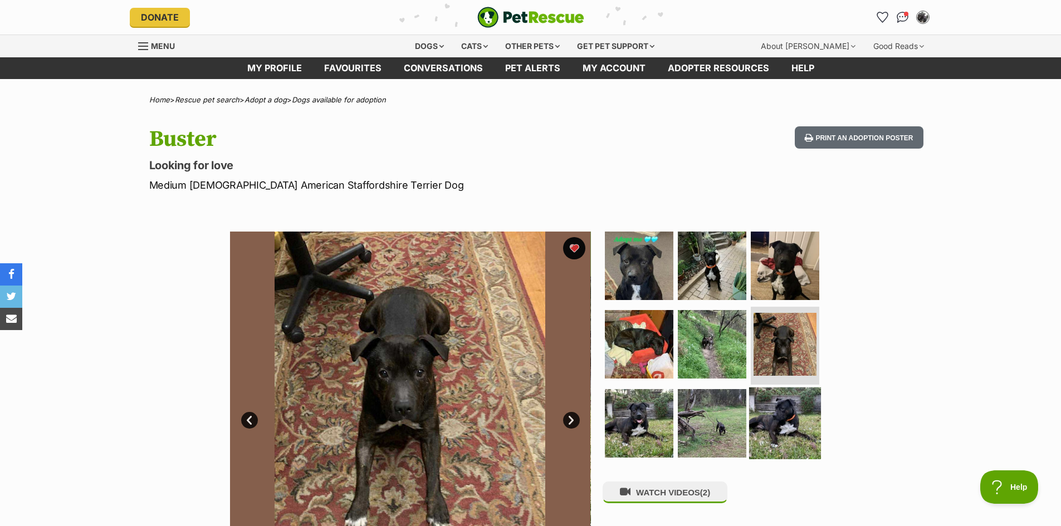
click at [769, 415] on img at bounding box center [785, 424] width 72 height 72
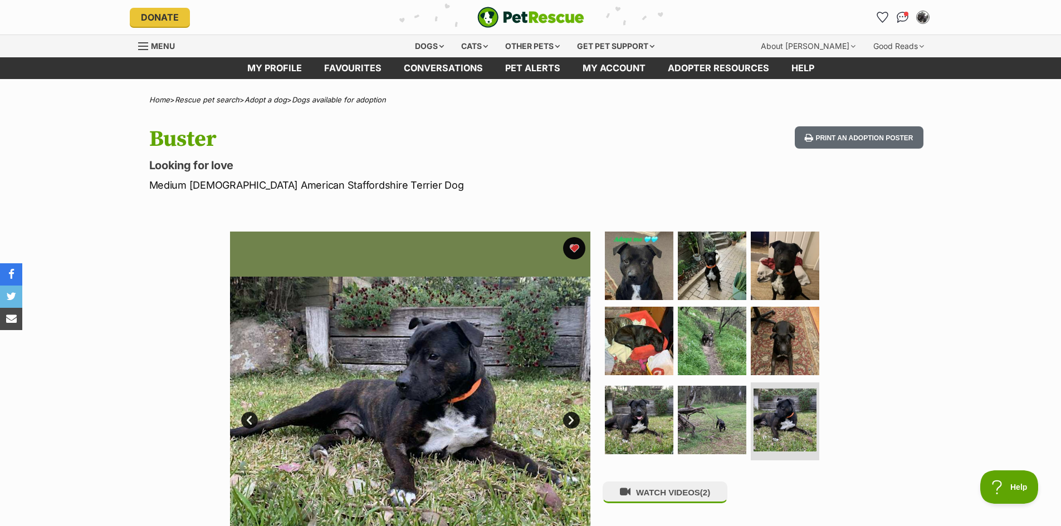
click at [675, 510] on div "WATCH VIDEOS (2)" at bounding box center [717, 412] width 228 height 361
click at [668, 498] on button "WATCH VIDEOS (2)" at bounding box center [665, 493] width 125 height 22
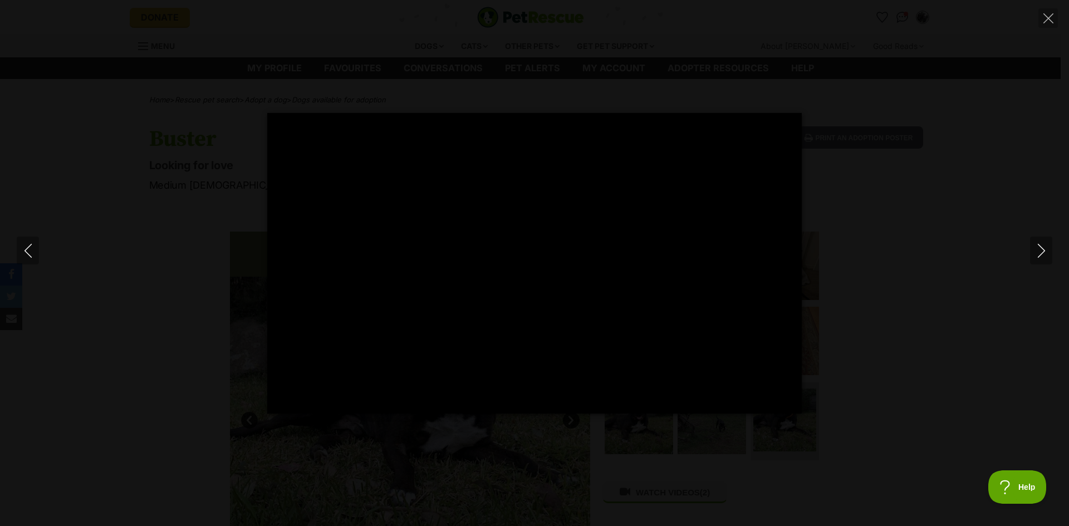
type input "100"
click at [1044, 245] on icon "Next" at bounding box center [1042, 251] width 14 height 14
type input "100"
click at [1043, 246] on icon "Next" at bounding box center [1042, 251] width 14 height 14
click at [1049, 24] on button "Close" at bounding box center [1048, 17] width 19 height 19
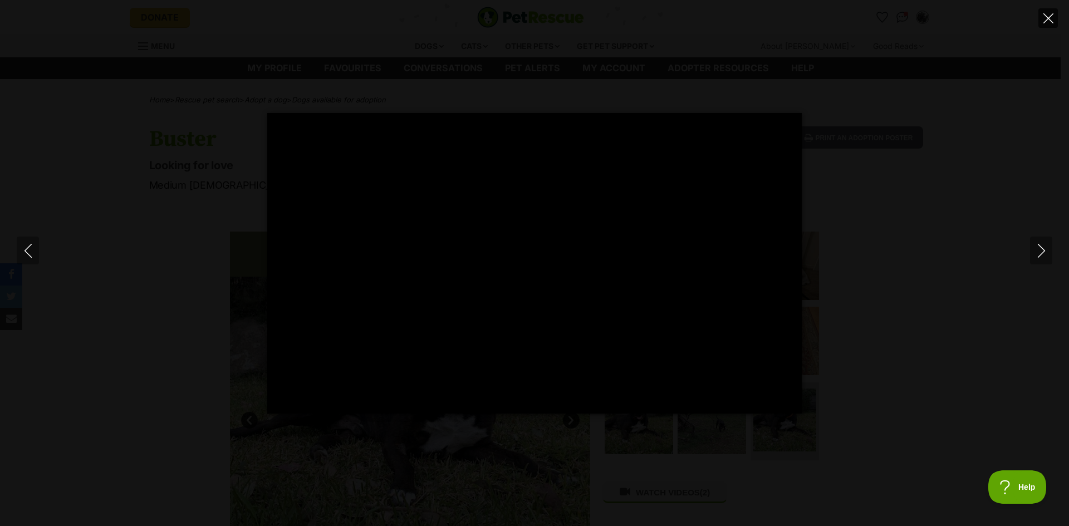
type input "46.99"
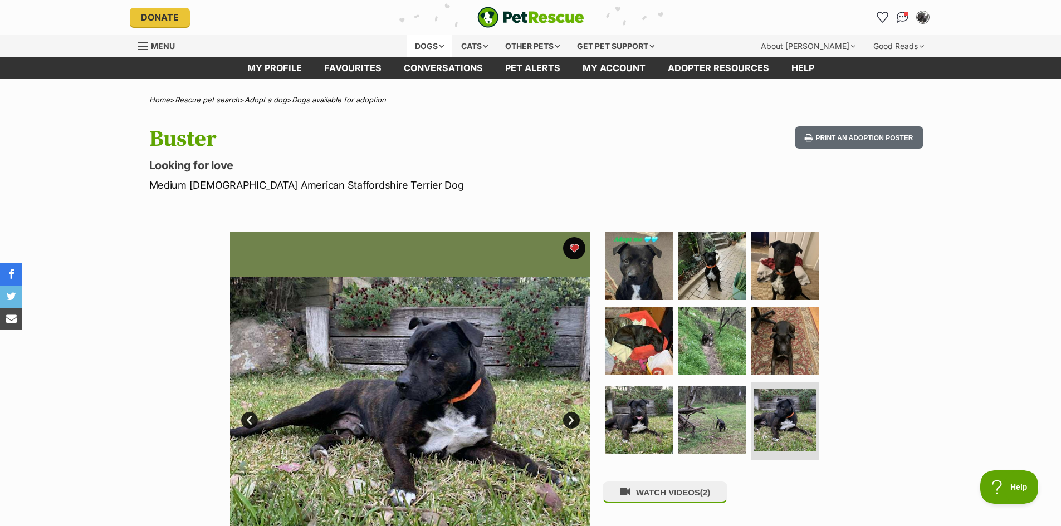
click at [420, 46] on div "Dogs" at bounding box center [429, 46] width 45 height 22
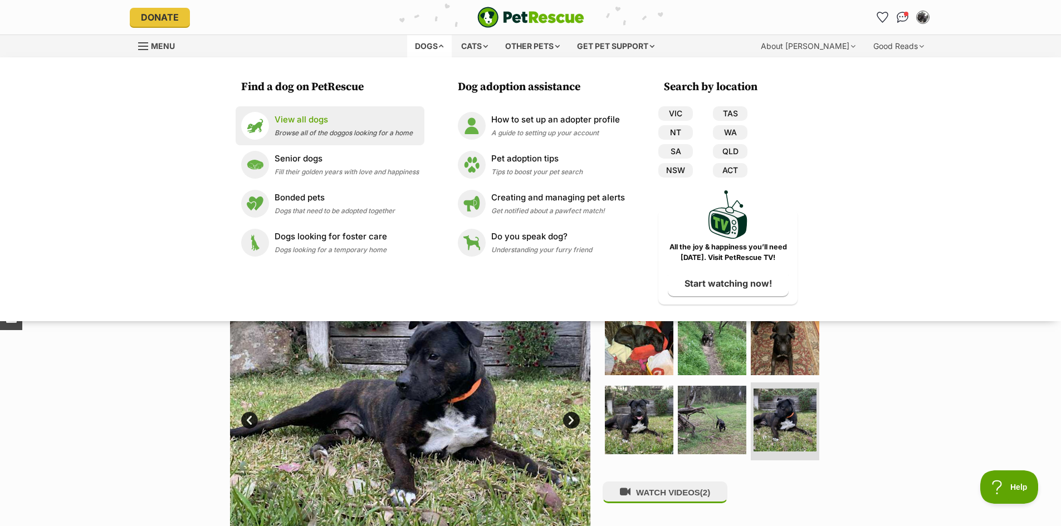
click at [305, 121] on p "View all dogs" at bounding box center [344, 120] width 138 height 13
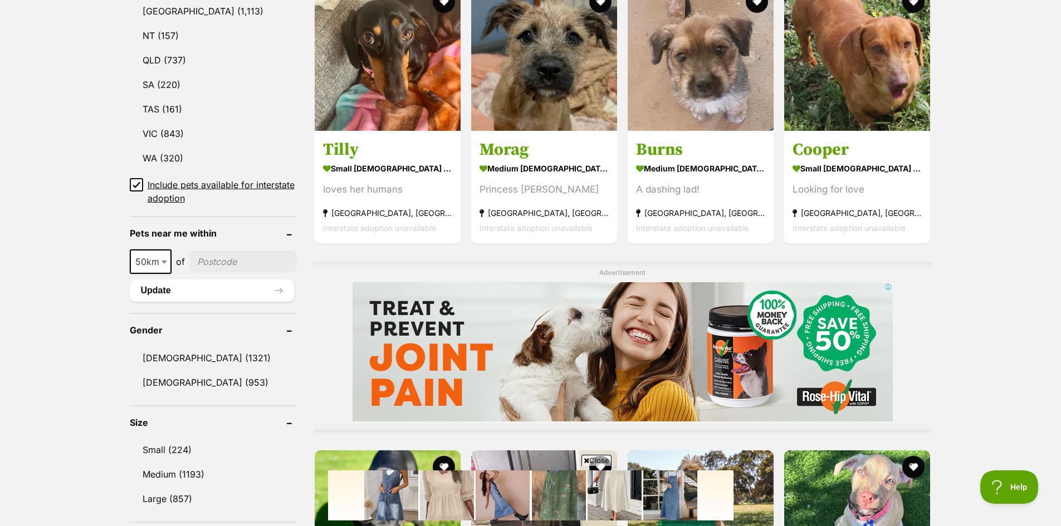
scroll to position [668, 0]
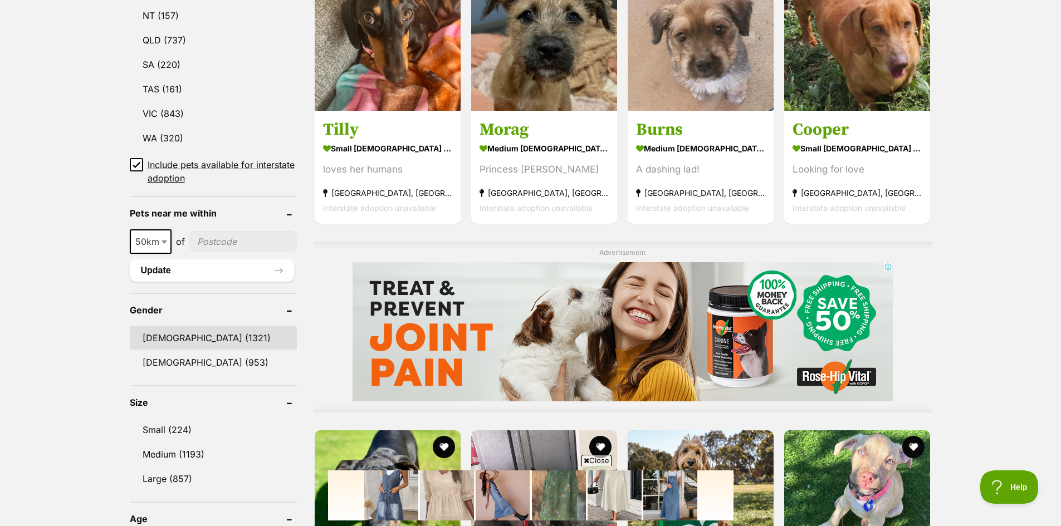
click at [155, 330] on link "[DEMOGRAPHIC_DATA] (1321)" at bounding box center [213, 337] width 167 height 23
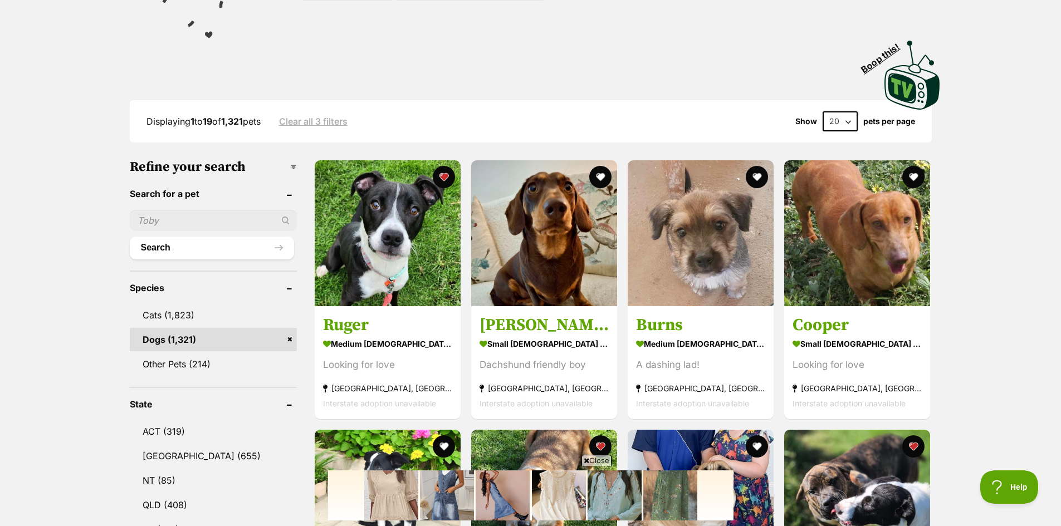
scroll to position [223, 0]
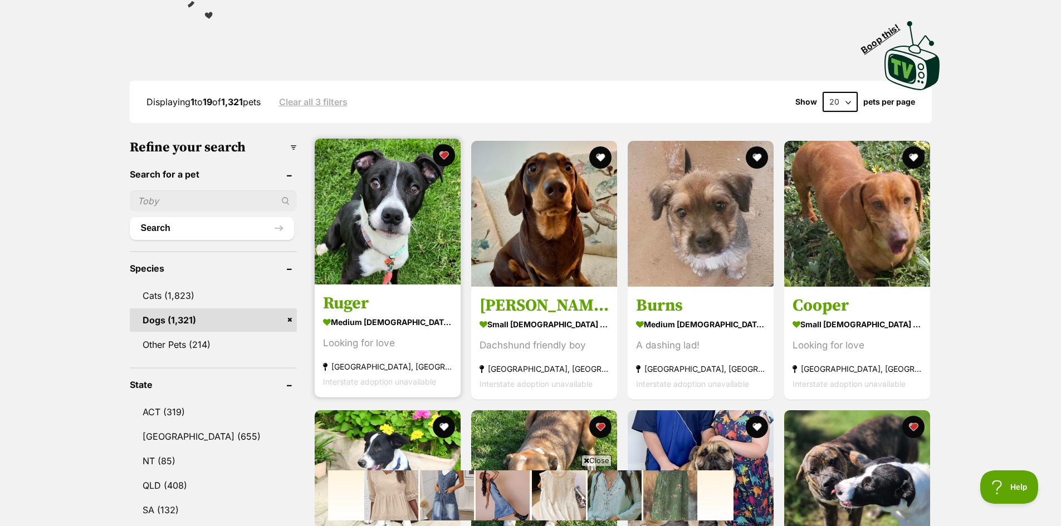
click at [414, 206] on img at bounding box center [388, 212] width 146 height 146
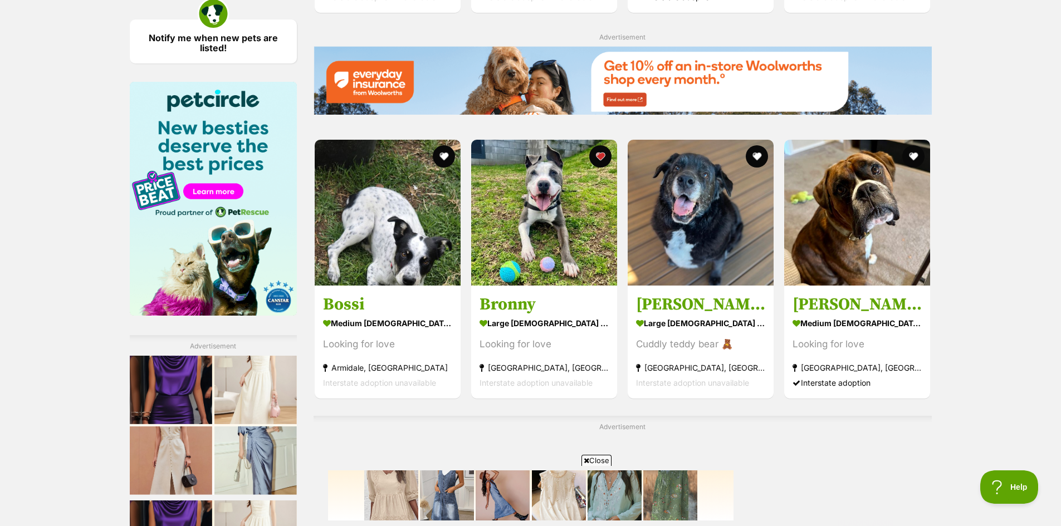
scroll to position [1615, 0]
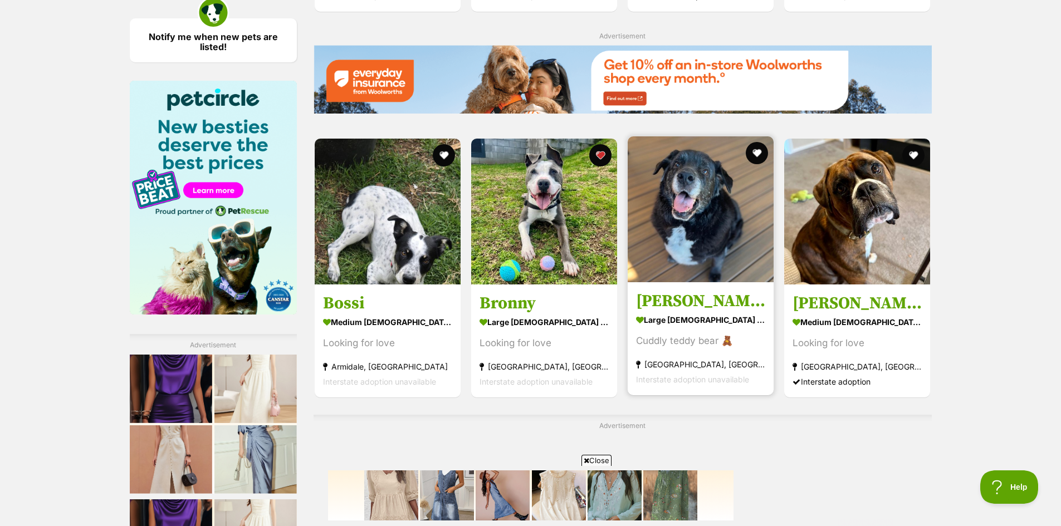
click at [690, 223] on img at bounding box center [701, 209] width 146 height 146
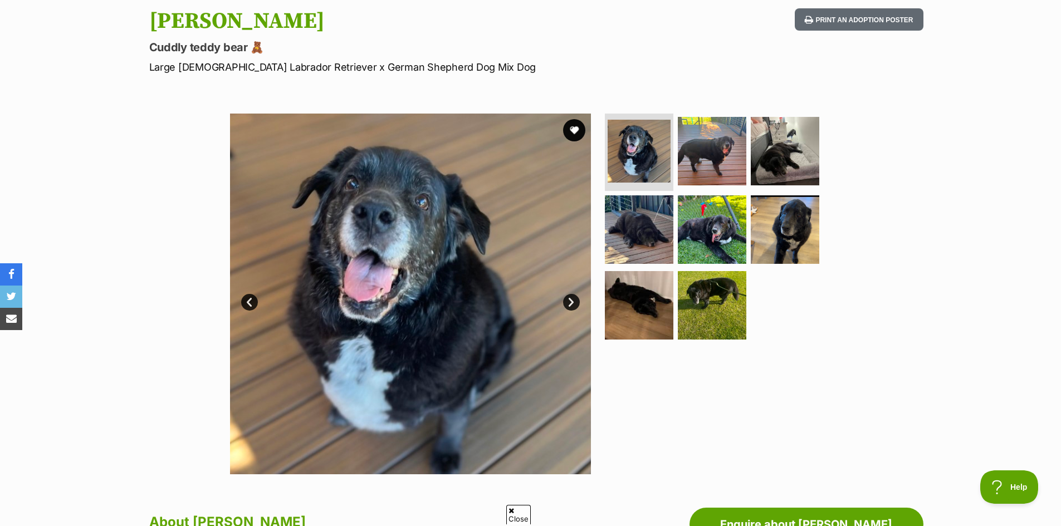
scroll to position [111, 0]
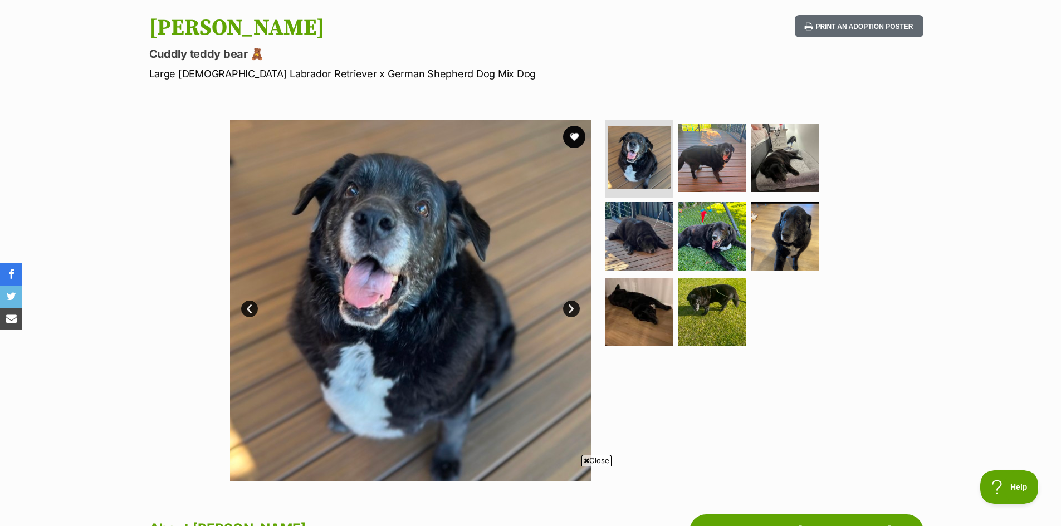
click at [574, 310] on link "Next" at bounding box center [571, 309] width 17 height 17
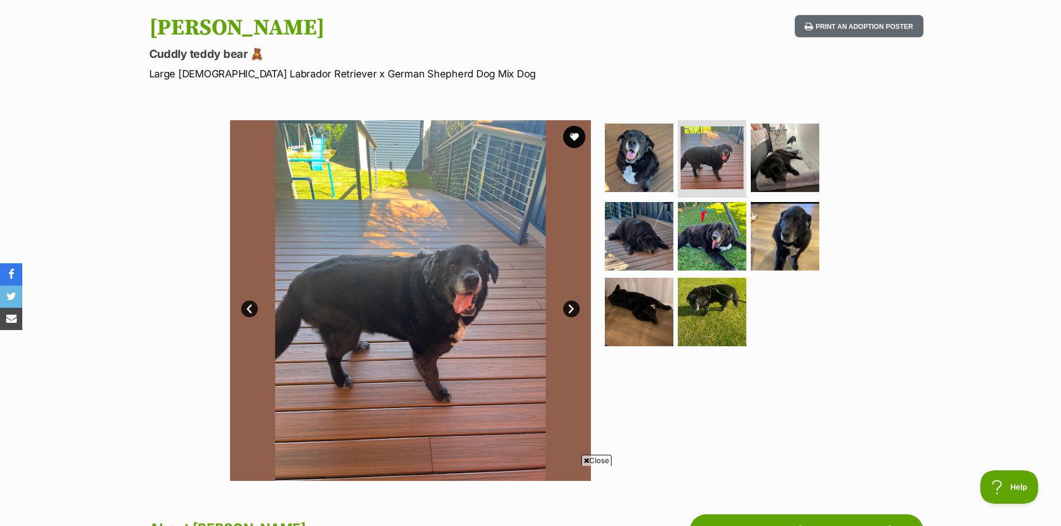
click at [573, 311] on link "Next" at bounding box center [571, 309] width 17 height 17
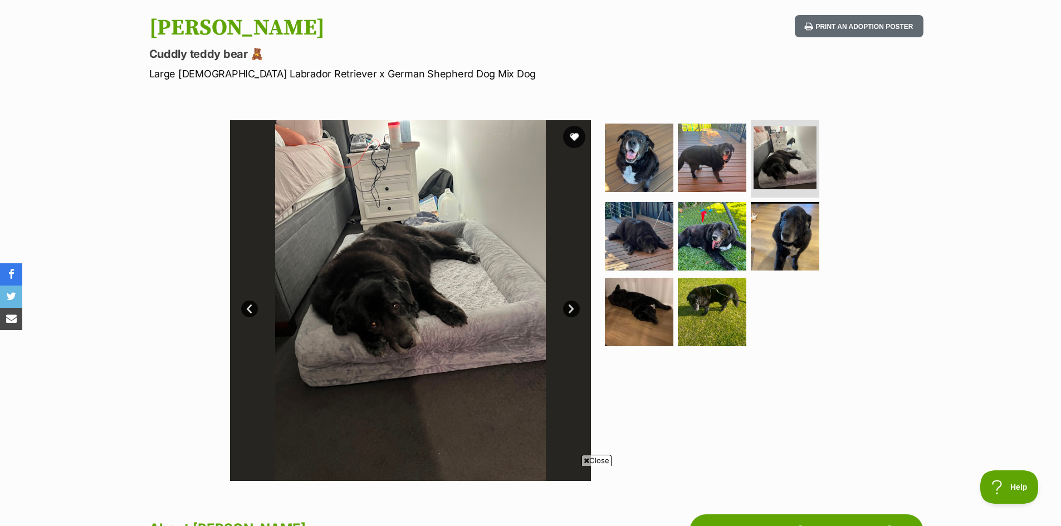
click at [571, 311] on link "Next" at bounding box center [571, 309] width 17 height 17
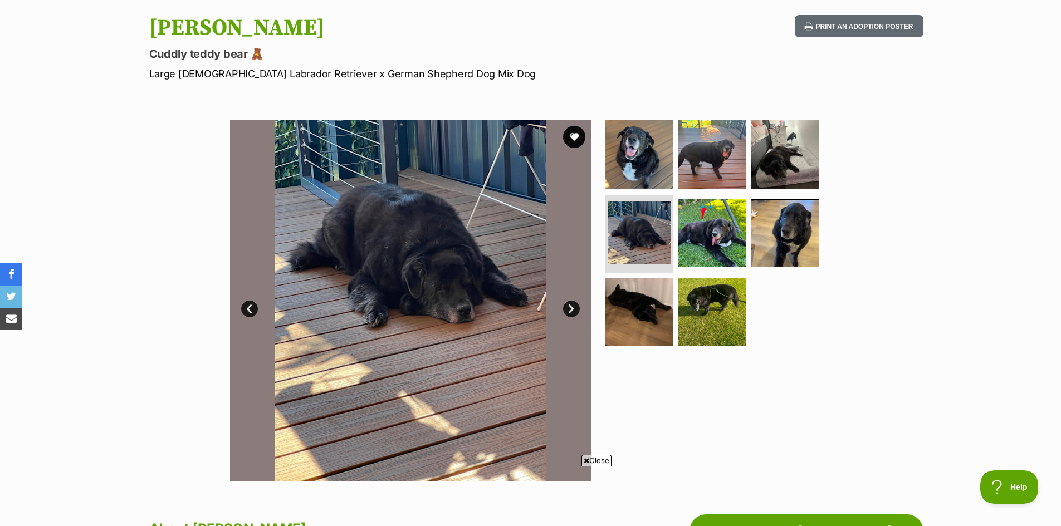
click at [571, 311] on link "Next" at bounding box center [571, 309] width 17 height 17
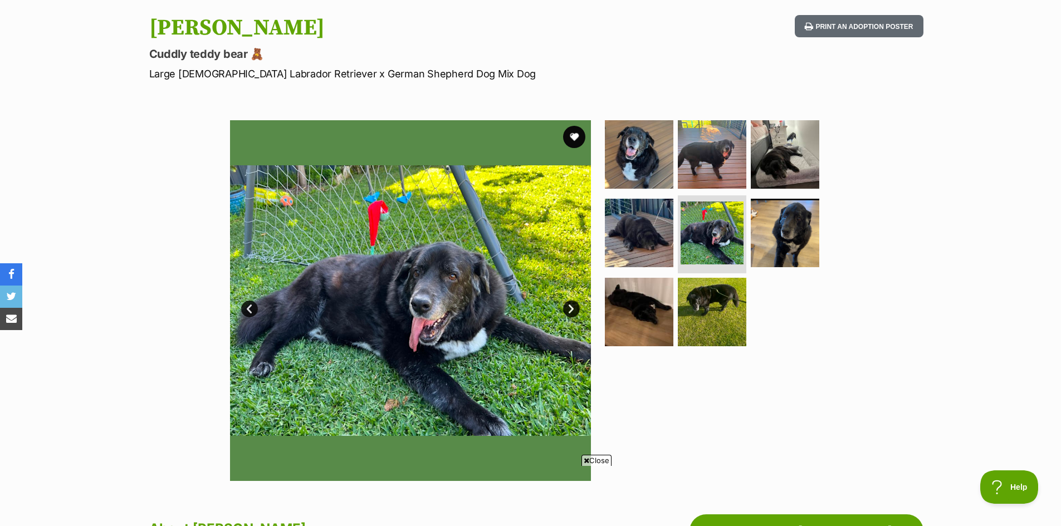
click at [571, 314] on link "Next" at bounding box center [571, 309] width 17 height 17
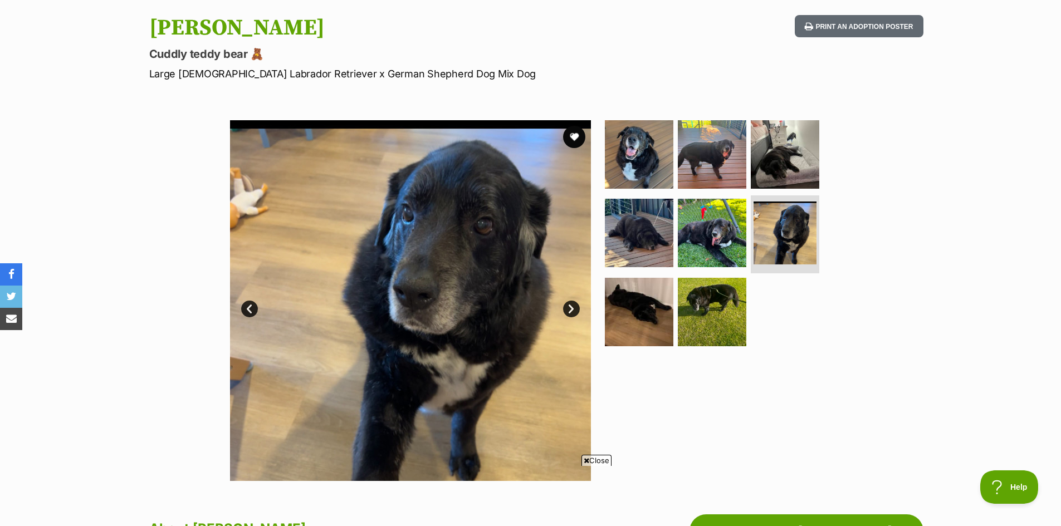
click at [571, 314] on link "Next" at bounding box center [571, 309] width 17 height 17
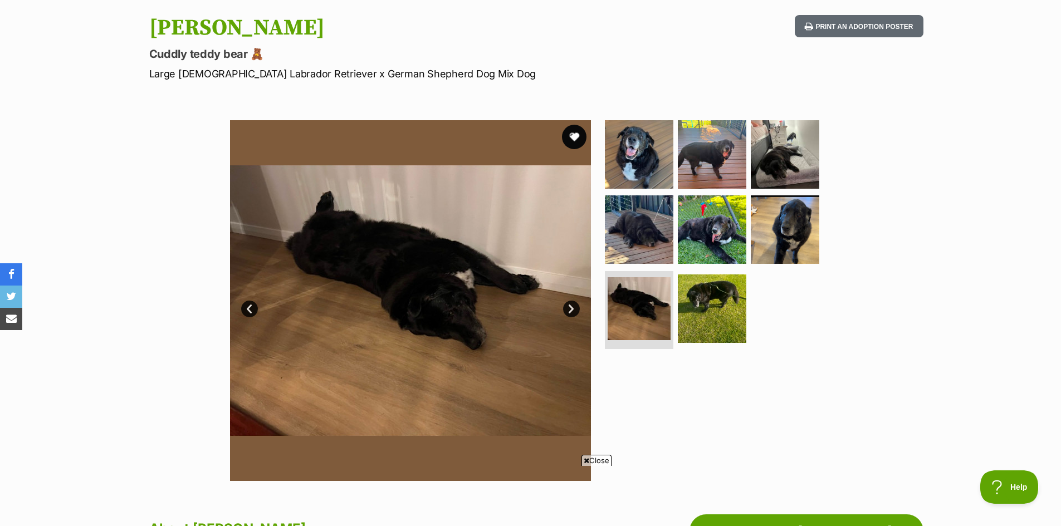
click at [574, 143] on button "favourite" at bounding box center [574, 137] width 25 height 25
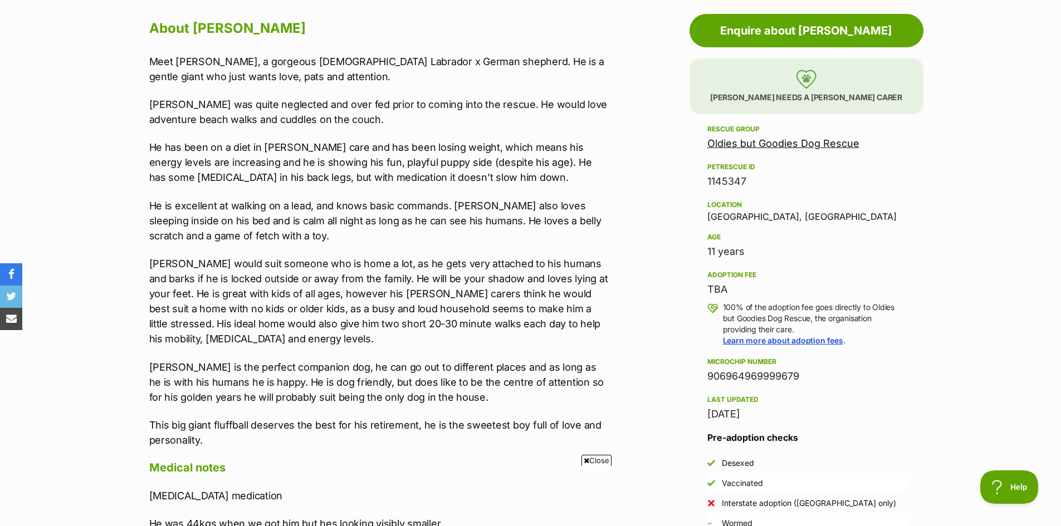
scroll to position [613, 0]
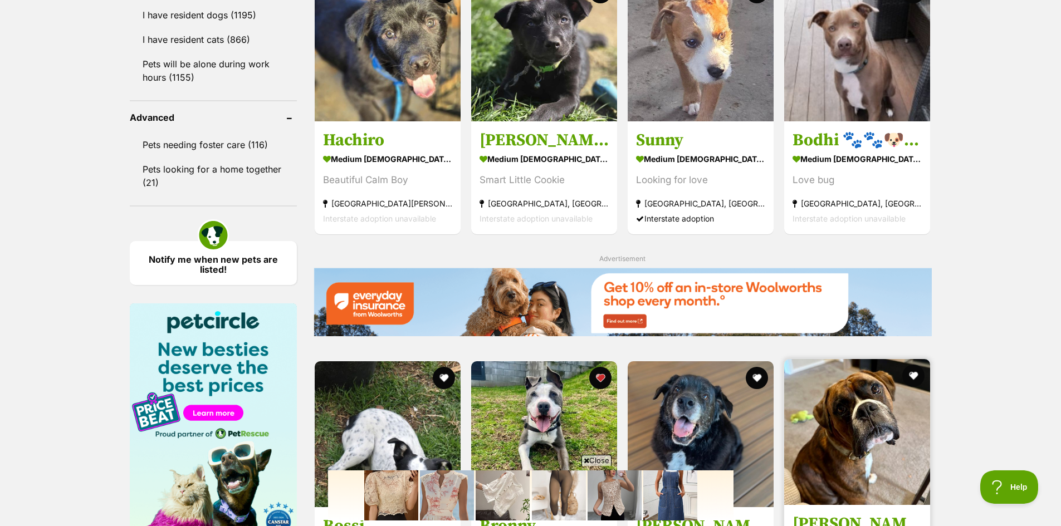
click at [869, 359] on img at bounding box center [857, 432] width 146 height 146
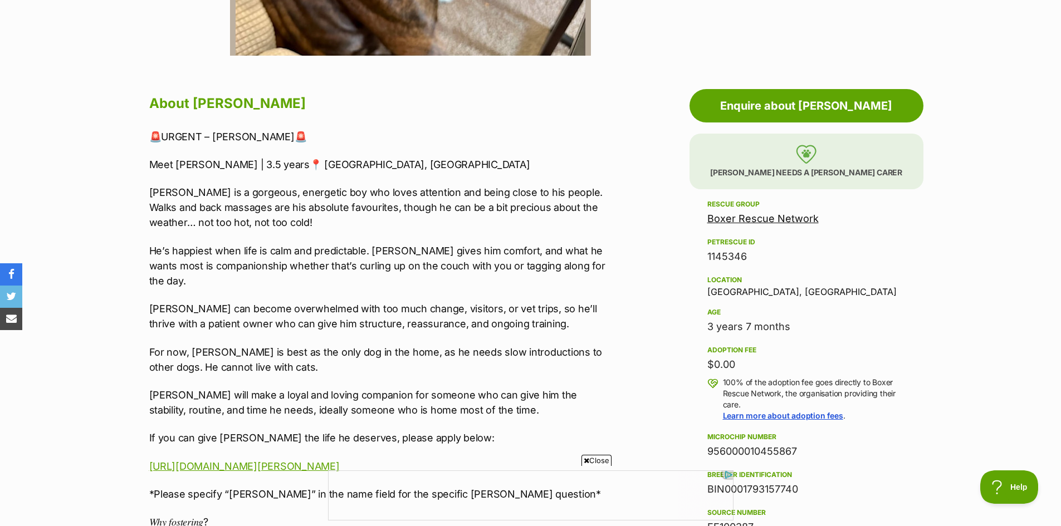
scroll to position [557, 0]
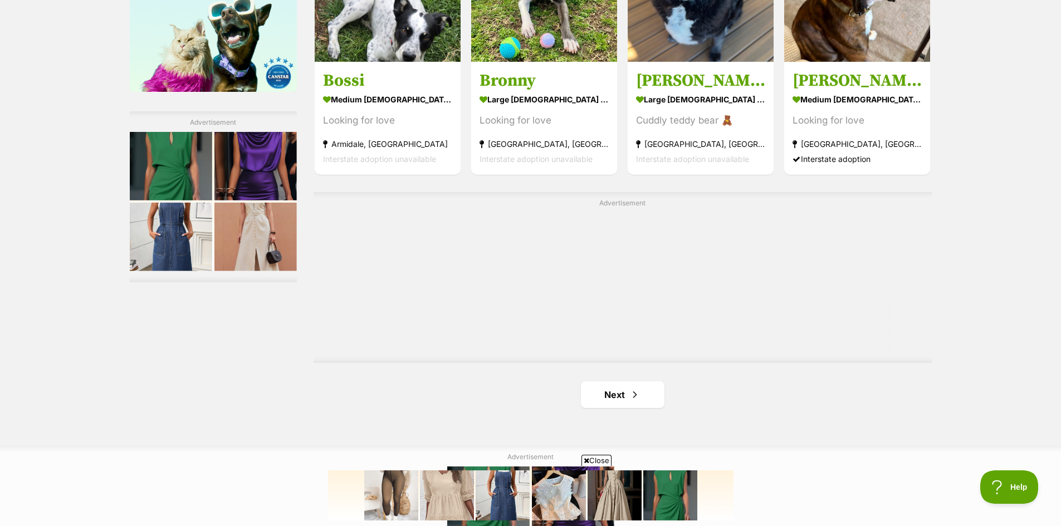
scroll to position [1894, 0]
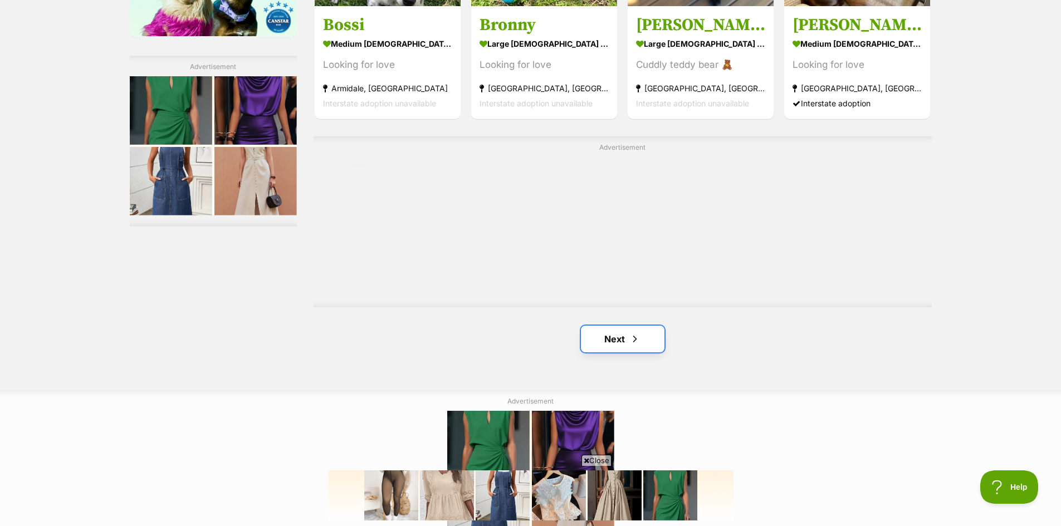
click at [618, 339] on link "Next" at bounding box center [623, 339] width 84 height 27
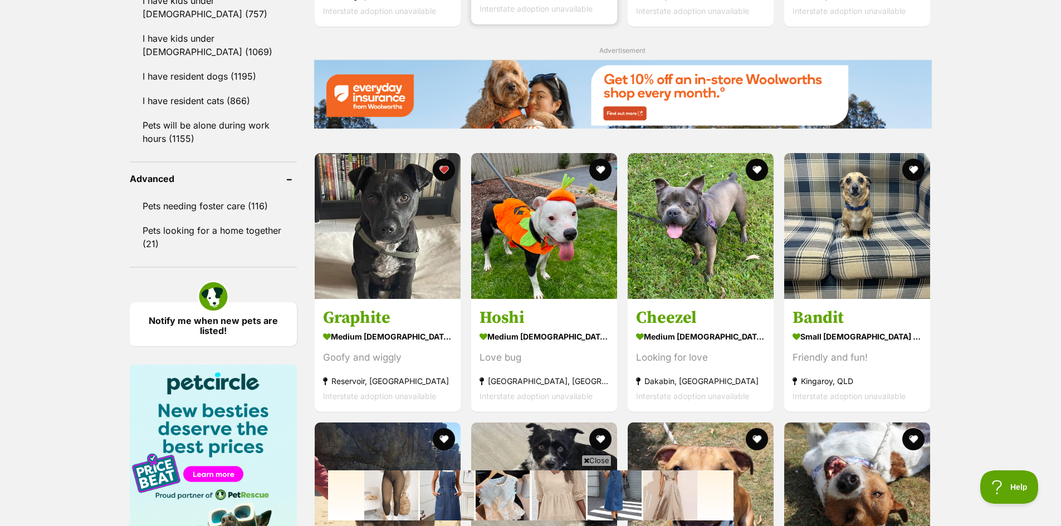
scroll to position [1337, 0]
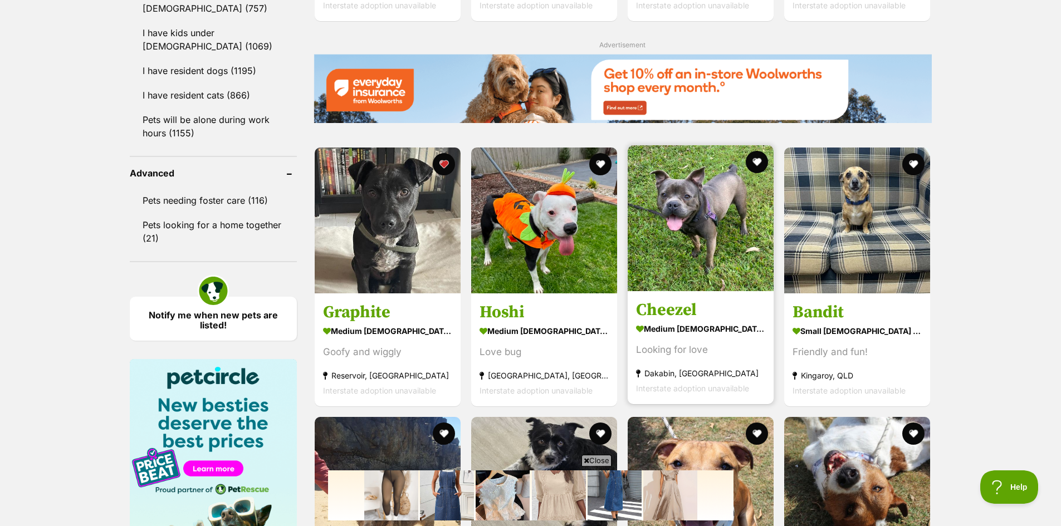
click at [724, 229] on img at bounding box center [701, 218] width 146 height 146
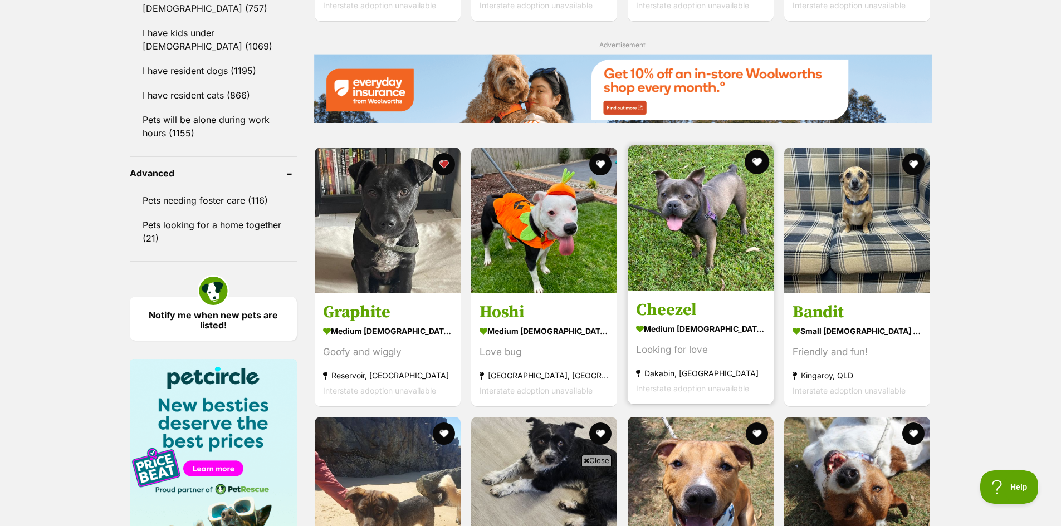
scroll to position [0, 0]
click at [762, 156] on button "favourite" at bounding box center [757, 162] width 25 height 25
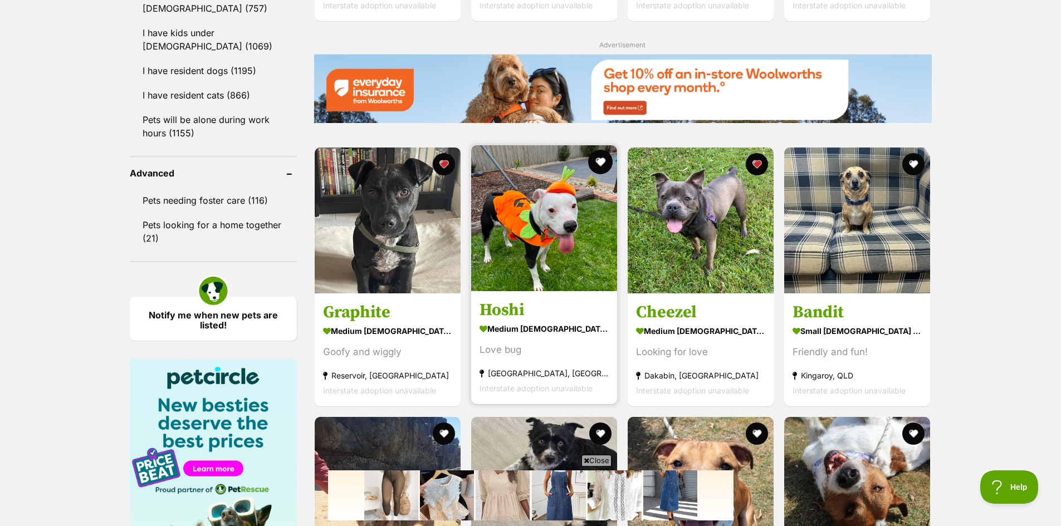
click at [598, 160] on button "favourite" at bounding box center [600, 162] width 25 height 25
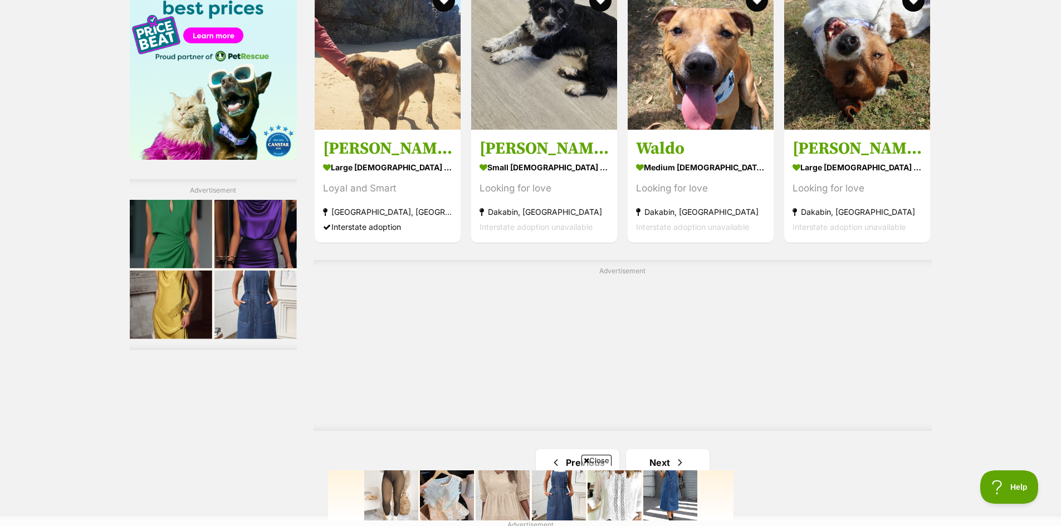
scroll to position [1894, 0]
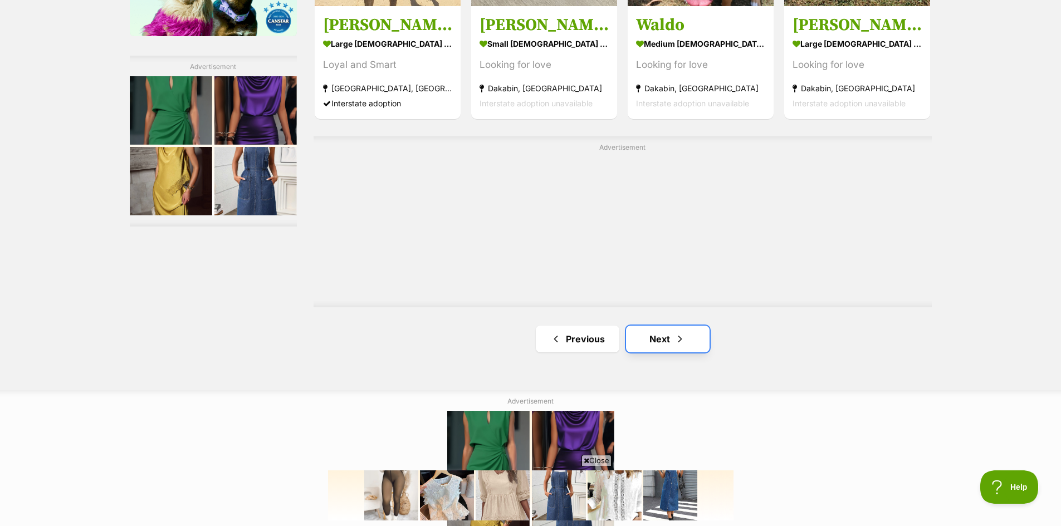
click at [652, 343] on link "Next" at bounding box center [668, 339] width 84 height 27
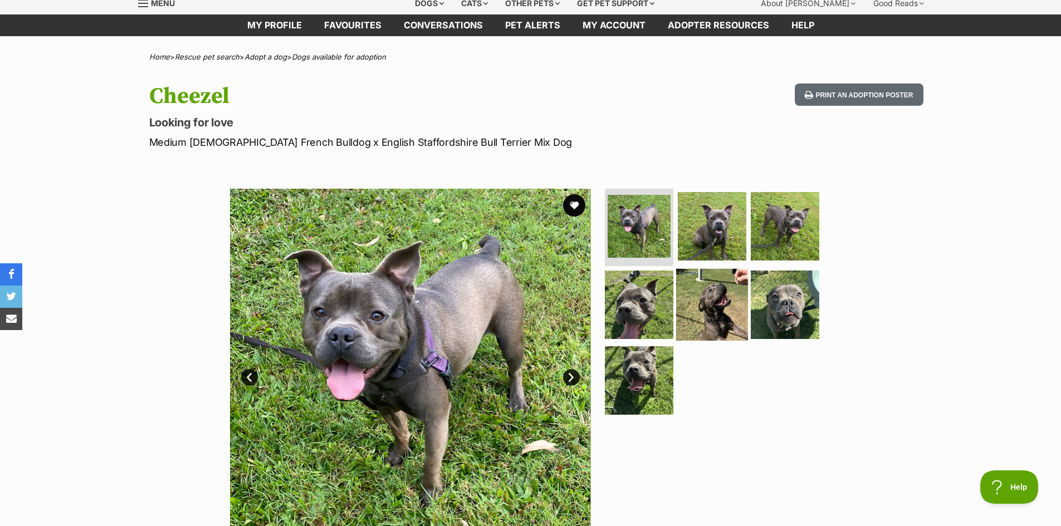
scroll to position [111, 0]
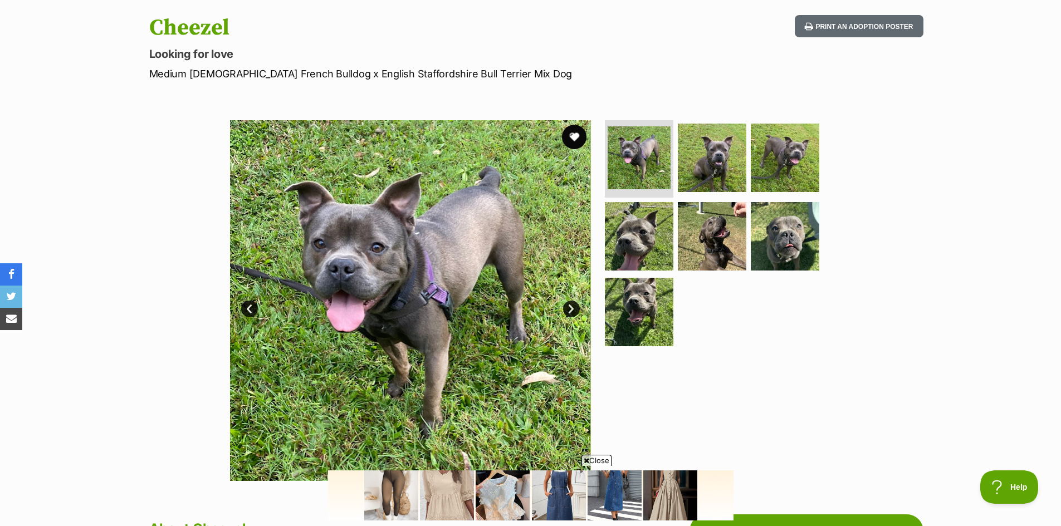
drag, startPoint x: 574, startPoint y: 140, endPoint x: 582, endPoint y: 140, distance: 7.8
click at [574, 140] on button "favourite" at bounding box center [574, 137] width 25 height 25
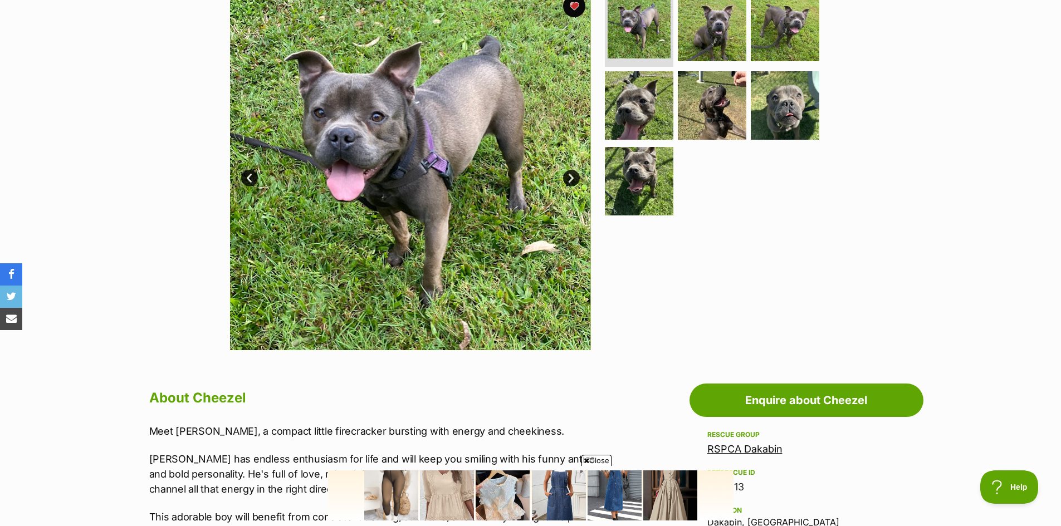
scroll to position [223, 0]
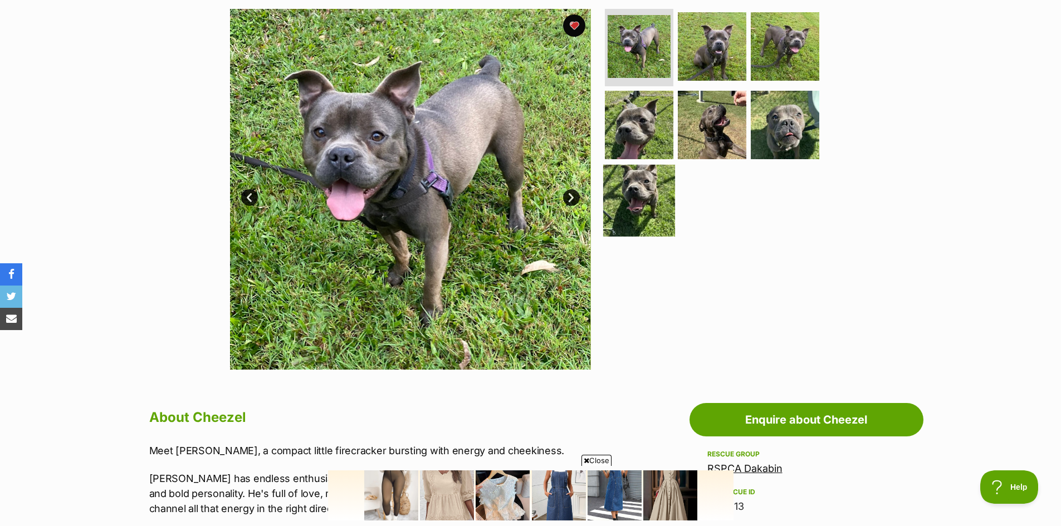
click at [639, 190] on img at bounding box center [639, 201] width 72 height 72
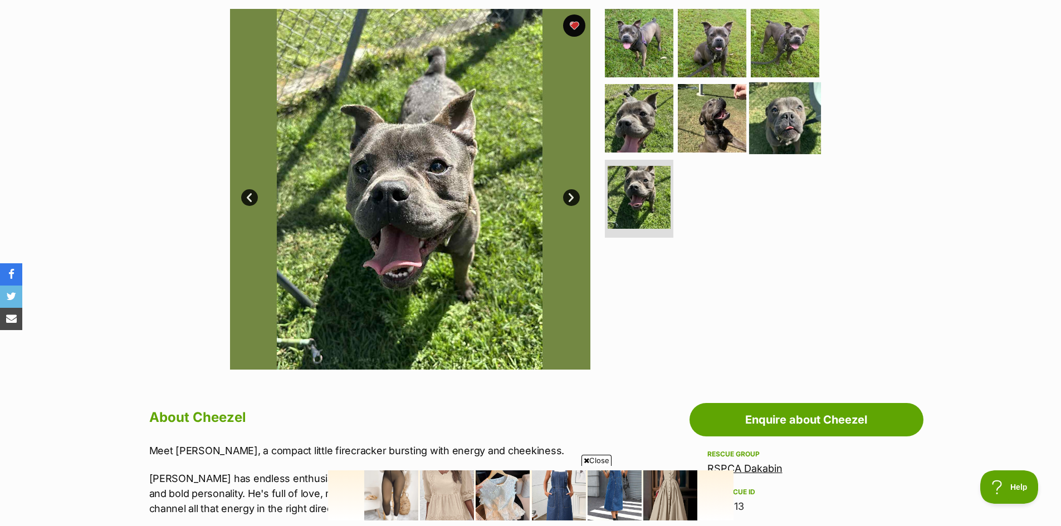
click at [799, 111] on img at bounding box center [785, 118] width 72 height 72
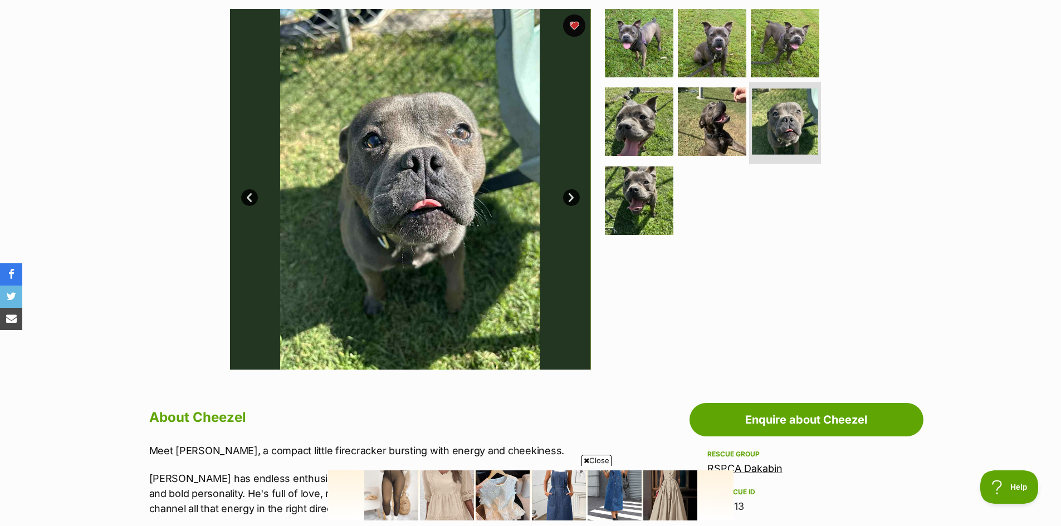
click at [757, 120] on img at bounding box center [785, 122] width 66 height 66
click at [708, 121] on img at bounding box center [712, 122] width 72 height 72
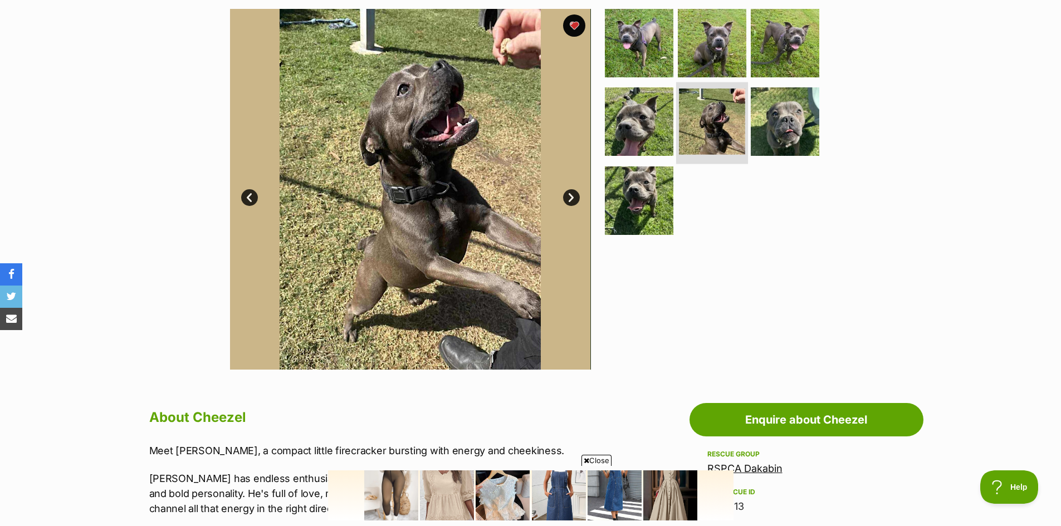
click at [683, 126] on img at bounding box center [712, 122] width 66 height 66
click at [648, 131] on img at bounding box center [639, 122] width 72 height 72
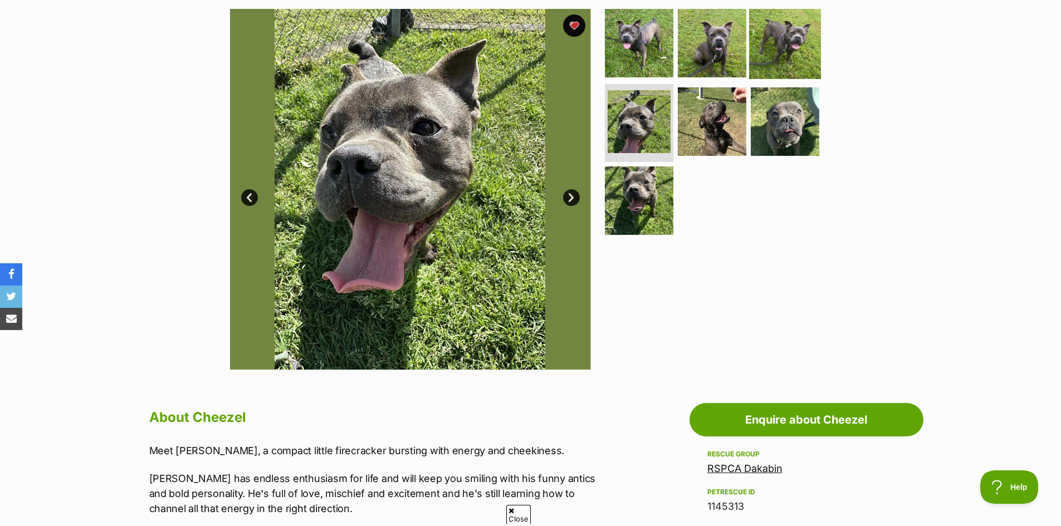
click at [780, 34] on img at bounding box center [785, 43] width 72 height 72
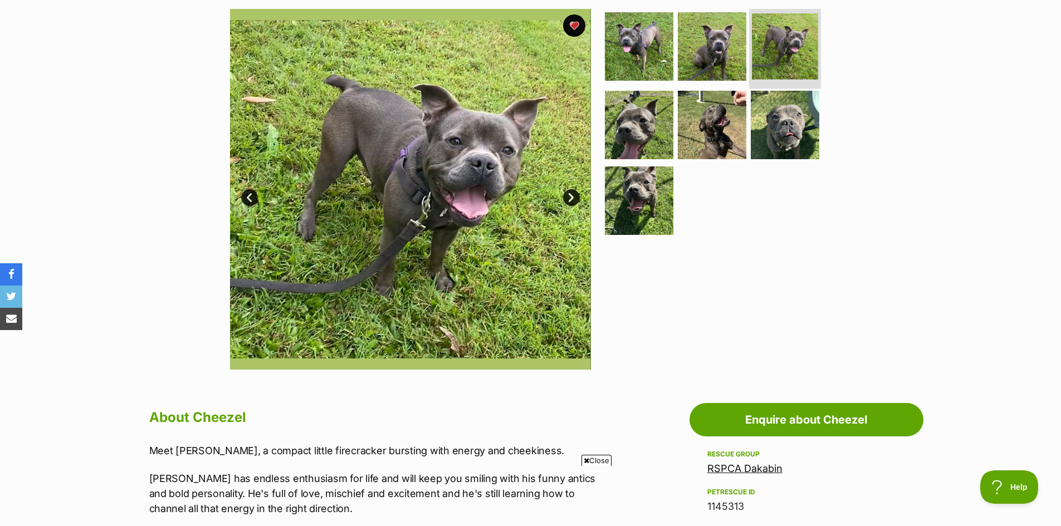
scroll to position [0, 0]
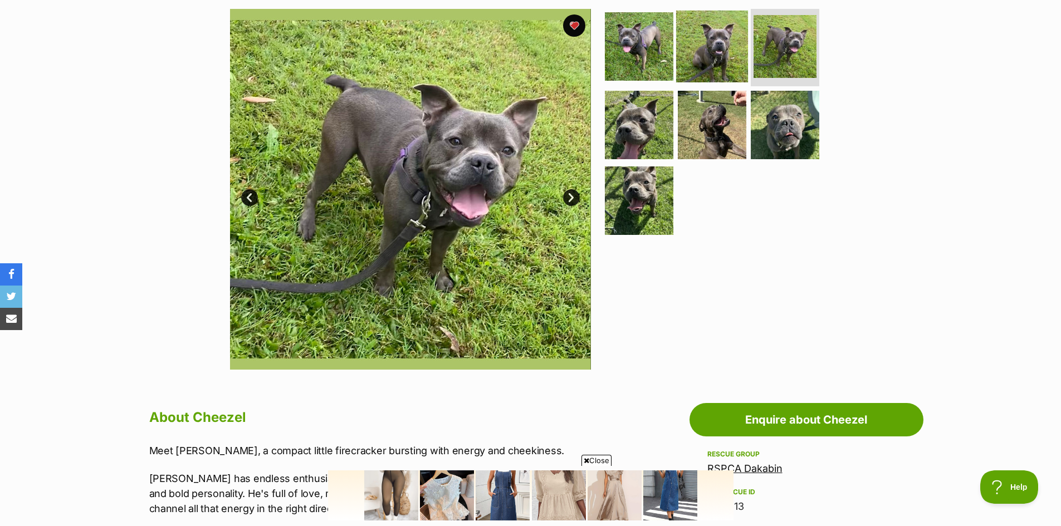
click at [711, 64] on img at bounding box center [712, 46] width 72 height 72
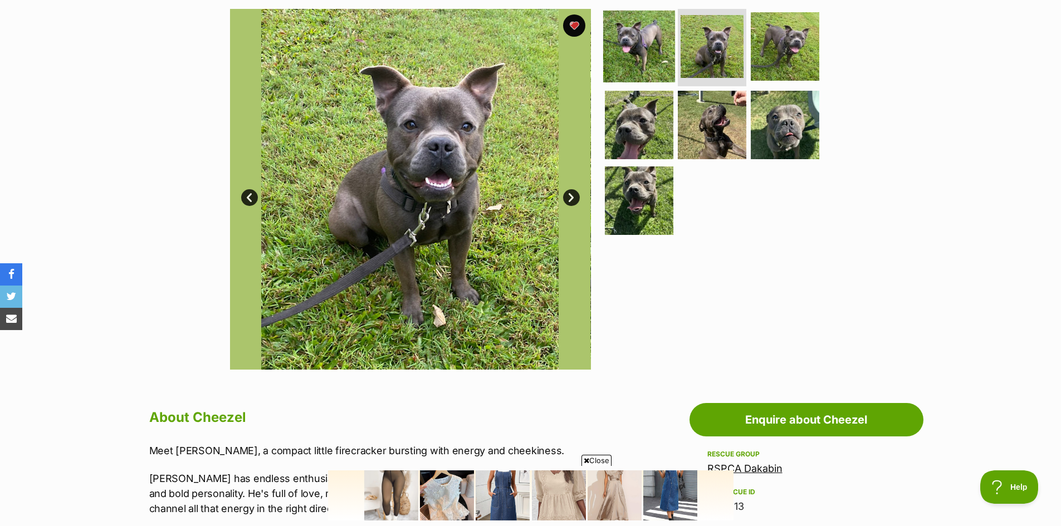
click at [645, 48] on img at bounding box center [639, 46] width 72 height 72
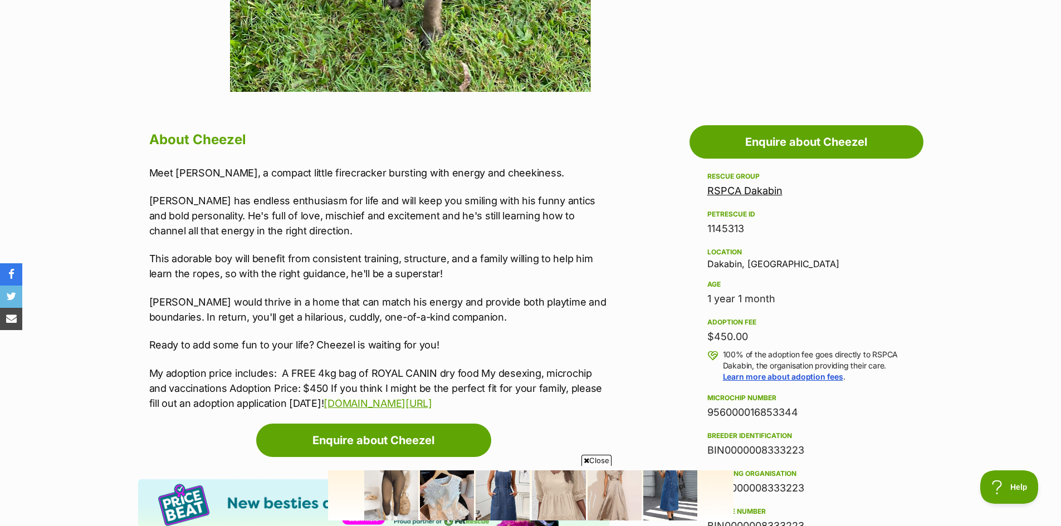
scroll to position [501, 0]
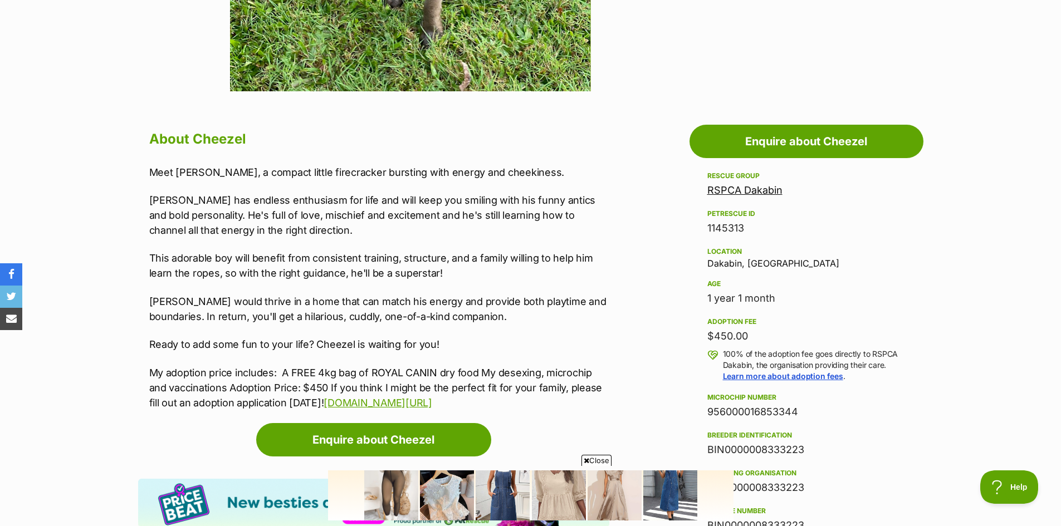
click at [760, 190] on link "RSPCA Dakabin" at bounding box center [744, 190] width 75 height 12
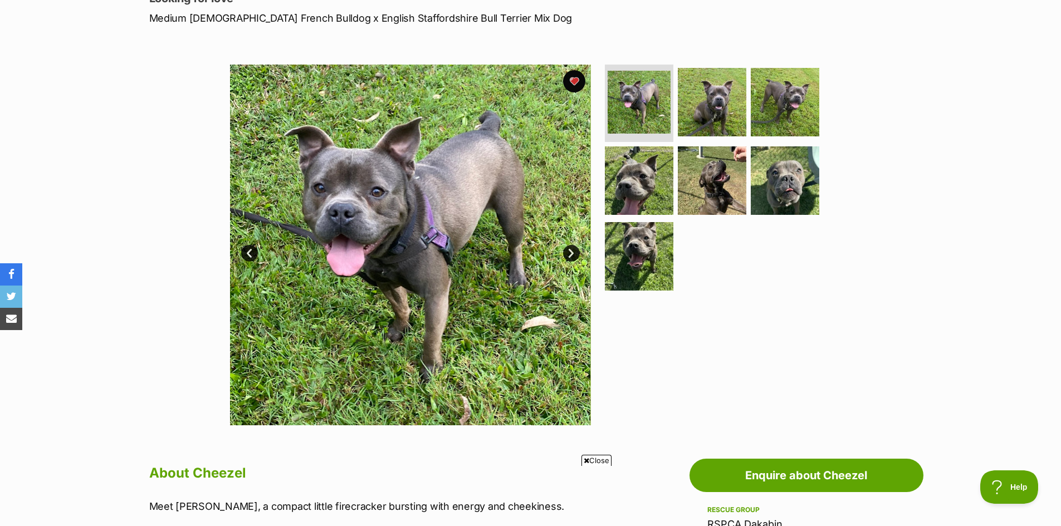
scroll to position [0, 0]
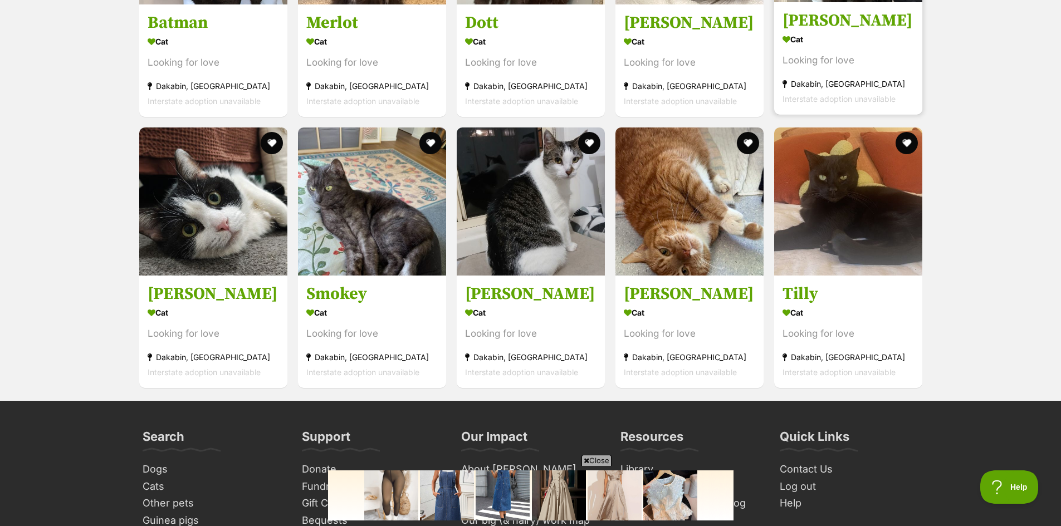
scroll to position [2116, 0]
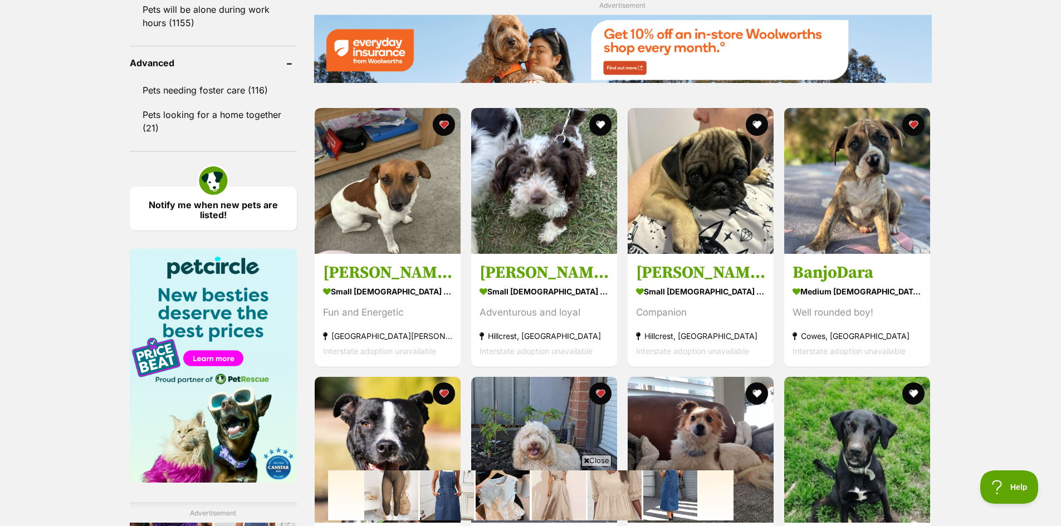
scroll to position [1448, 0]
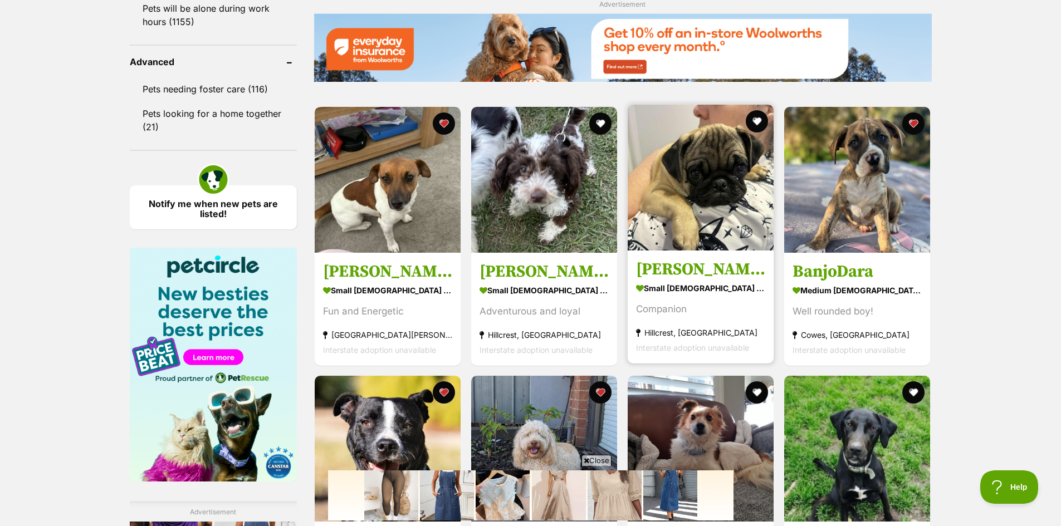
click at [730, 188] on img at bounding box center [701, 178] width 146 height 146
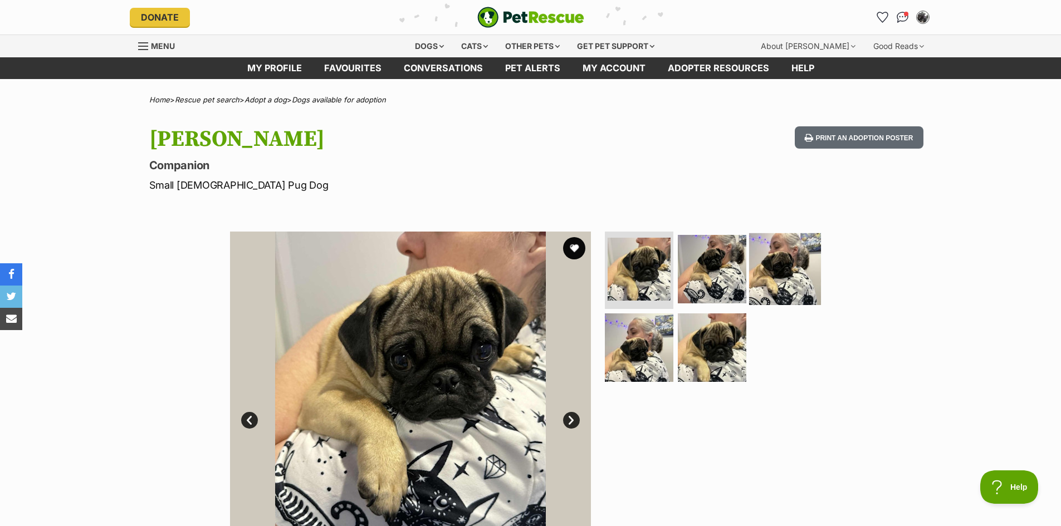
click at [795, 261] on img at bounding box center [785, 269] width 72 height 72
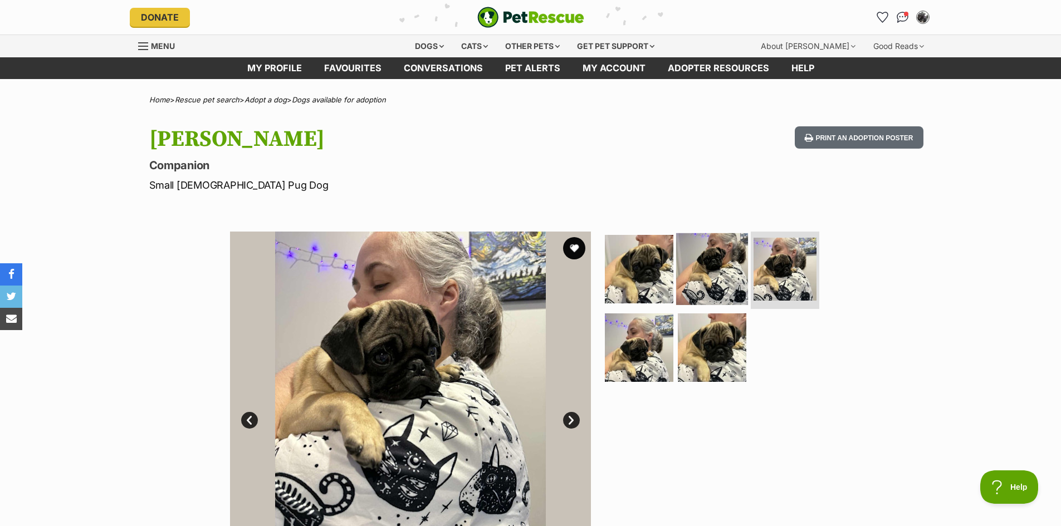
click at [713, 266] on img at bounding box center [712, 269] width 72 height 72
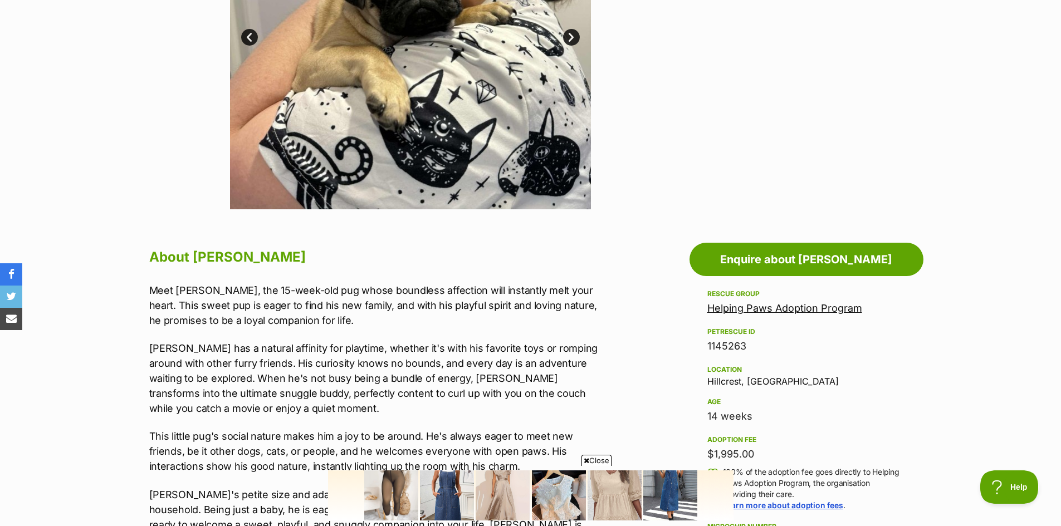
scroll to position [501, 0]
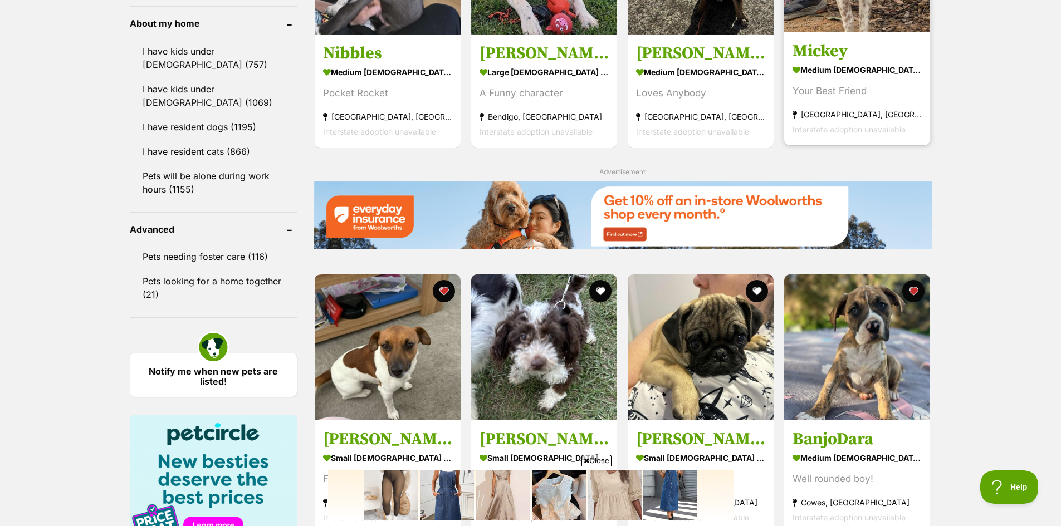
scroll to position [1275, 0]
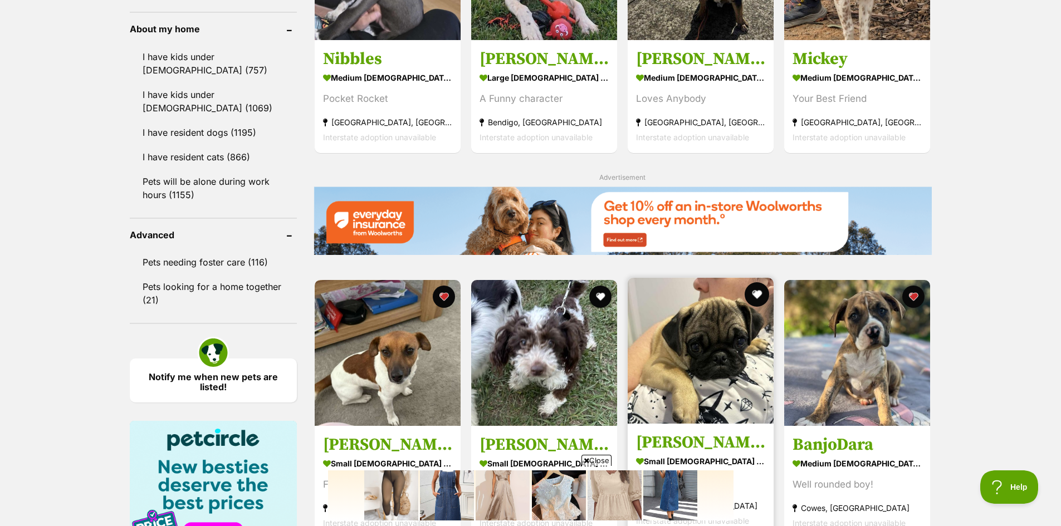
click at [756, 291] on button "favourite" at bounding box center [757, 294] width 25 height 25
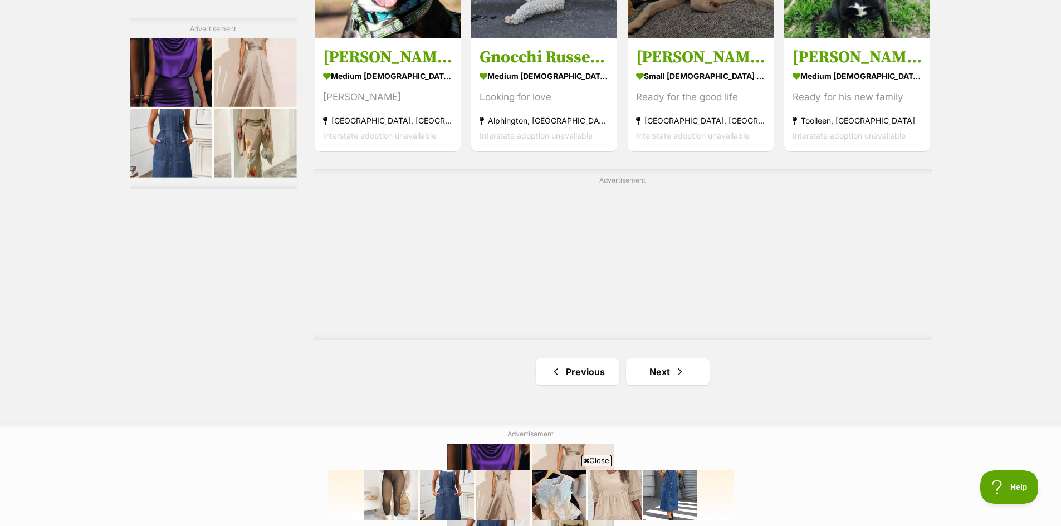
scroll to position [1943, 0]
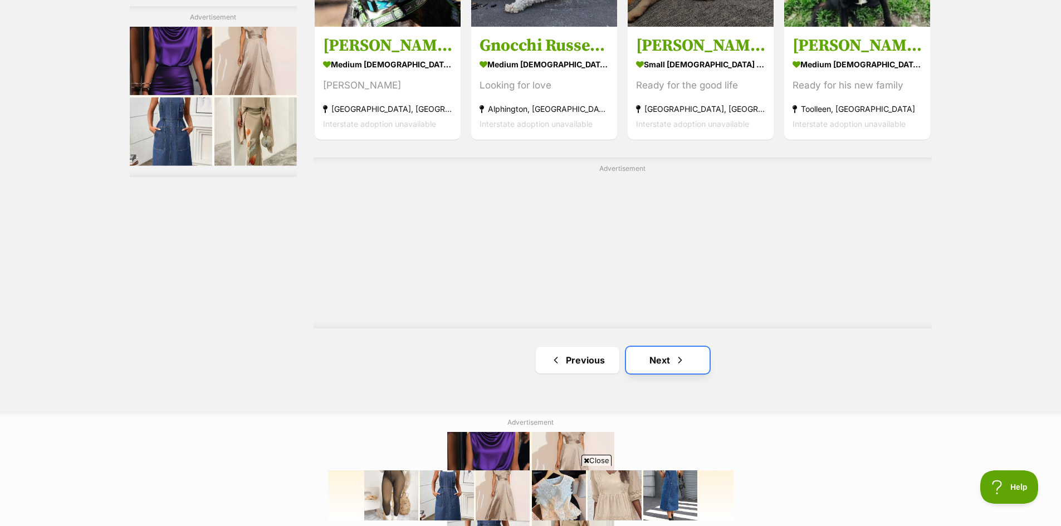
click at [663, 360] on link "Next" at bounding box center [668, 360] width 84 height 27
